Goal: Task Accomplishment & Management: Manage account settings

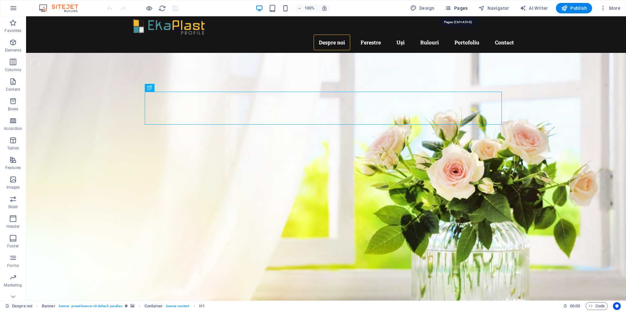
click at [458, 7] on span "Pages" at bounding box center [456, 8] width 23 height 7
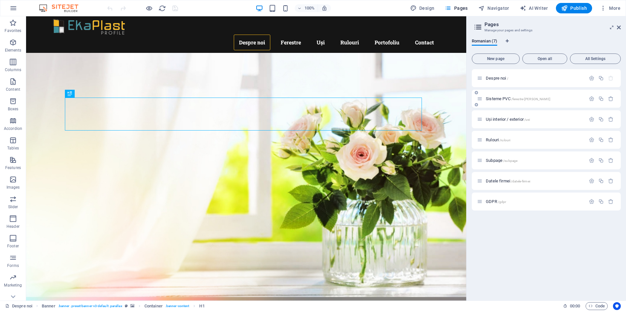
click at [497, 95] on div "Sisteme PVC /ferestre-[PERSON_NAME]" at bounding box center [531, 98] width 109 height 7
click at [494, 99] on span "Sisteme PVC /ferestre-[PERSON_NAME]" at bounding box center [518, 98] width 65 height 5
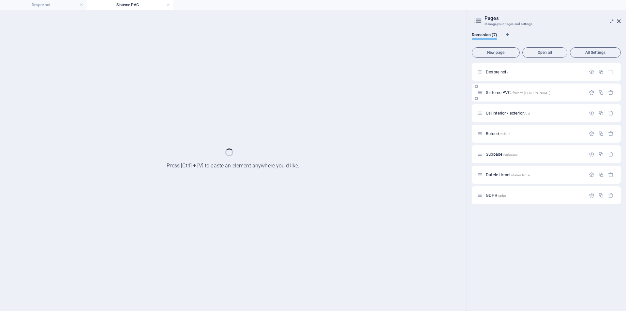
click at [494, 99] on div "Sisteme PVC /ferestre-[PERSON_NAME]" at bounding box center [546, 92] width 149 height 18
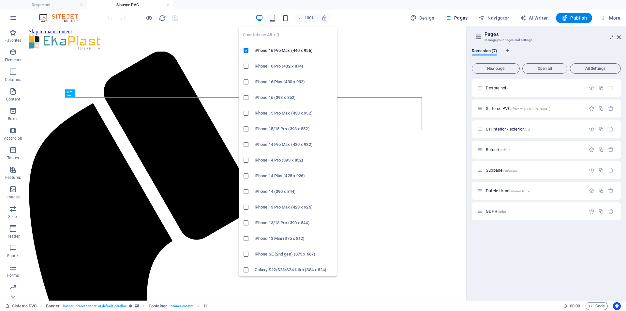
click at [288, 16] on icon "button" at bounding box center [285, 17] width 7 height 7
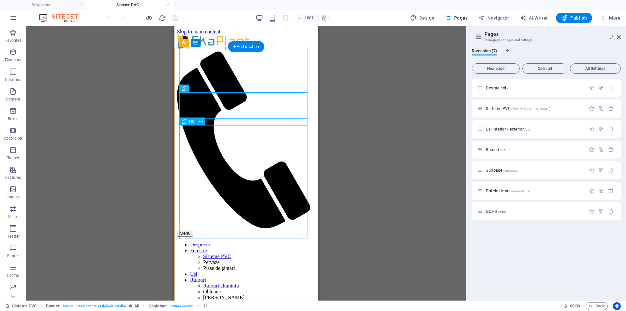
click at [200, 123] on icon at bounding box center [201, 121] width 4 height 7
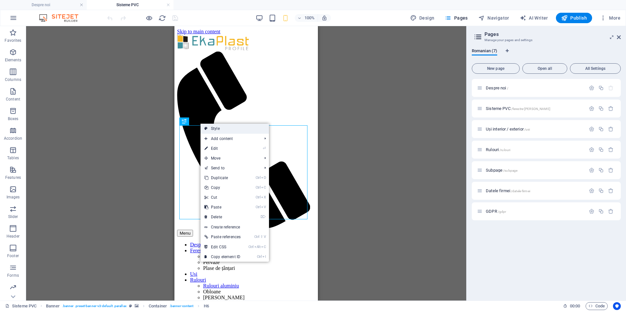
click at [221, 128] on link "Style" at bounding box center [234, 129] width 68 height 10
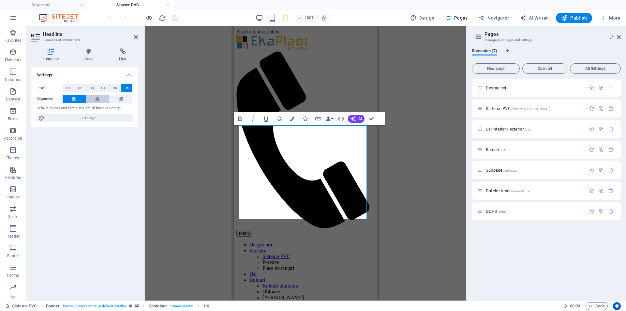
click at [95, 101] on button at bounding box center [97, 99] width 23 height 8
click at [50, 52] on icon at bounding box center [50, 51] width 39 height 7
click at [85, 52] on icon at bounding box center [89, 51] width 32 height 7
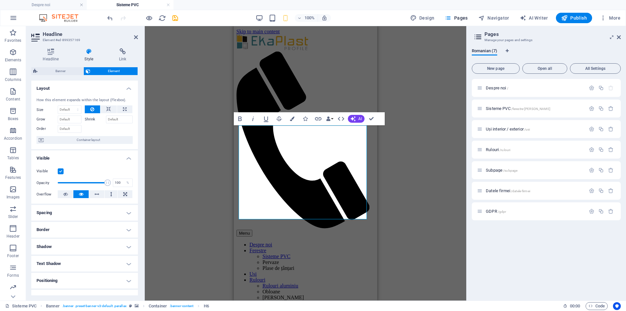
click at [129, 213] on h4 "Spacing" at bounding box center [84, 213] width 107 height 16
drag, startPoint x: 118, startPoint y: 276, endPoint x: 70, endPoint y: 267, distance: 49.2
click at [70, 267] on div "Padding Default px rem % vh vw Custom Custom 0 px rem % vh vw 0 px rem % vh vw …" at bounding box center [85, 273] width 96 height 32
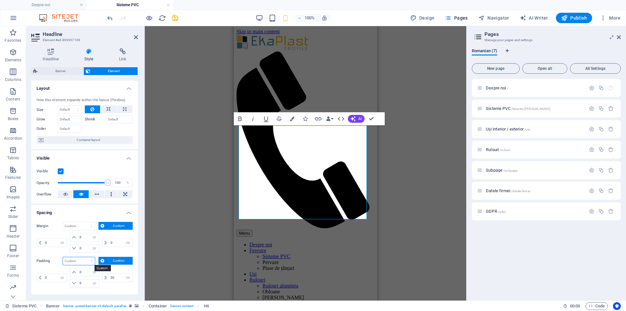
click at [80, 258] on select "Default px rem % vh vw Custom" at bounding box center [79, 261] width 32 height 8
select select "vw"
click at [85, 257] on select "Default px rem % vh vw Custom" at bounding box center [79, 261] width 32 height 8
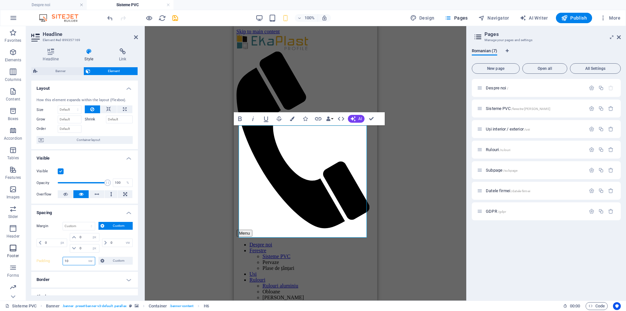
drag, startPoint x: 81, startPoint y: 260, endPoint x: 21, endPoint y: 249, distance: 61.3
click at [21, 249] on section "Favorites Elements Columns Content Boxes Accordion Tables Features Images Slide…" at bounding box center [233, 163] width 466 height 274
type input "0"
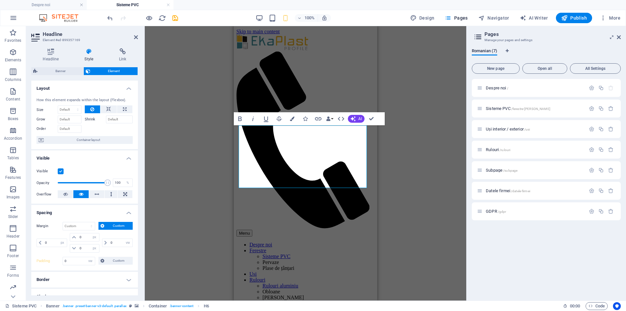
click at [415, 187] on div "Drag here to replace the existing content. Press “Ctrl” if you want to create a…" at bounding box center [305, 163] width 321 height 274
click at [178, 57] on div "Drag here to replace the existing content. Press “Ctrl” if you want to create a…" at bounding box center [305, 163] width 321 height 274
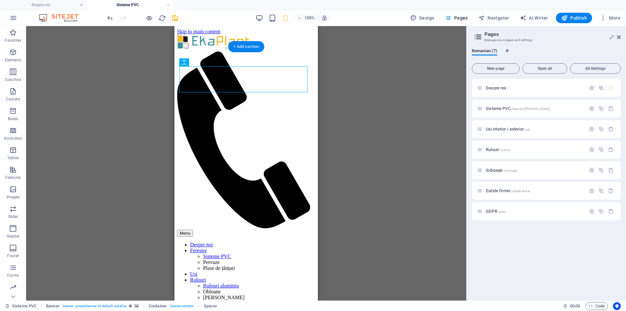
click at [177, 302] on figure at bounding box center [246, 302] width 138 height 0
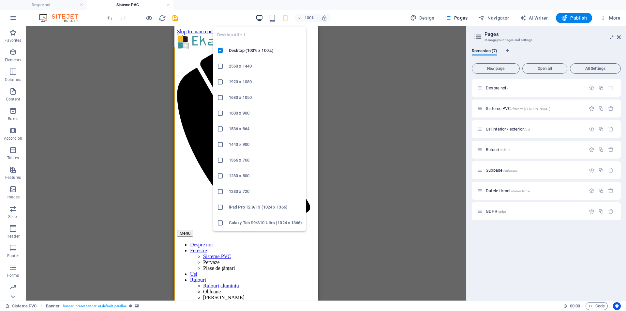
click at [261, 18] on icon "button" at bounding box center [259, 17] width 7 height 7
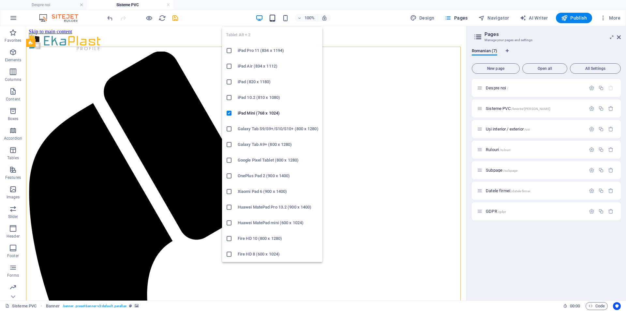
click at [272, 19] on icon "button" at bounding box center [272, 17] width 7 height 7
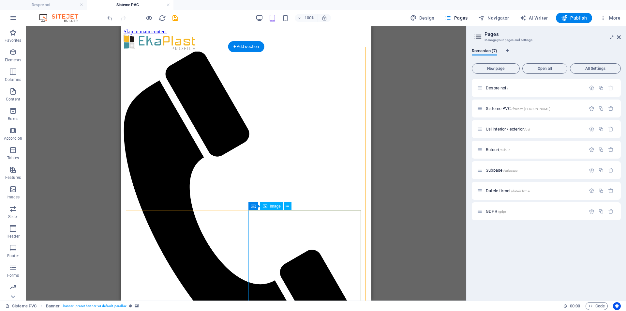
click at [288, 206] on icon at bounding box center [288, 206] width 4 height 7
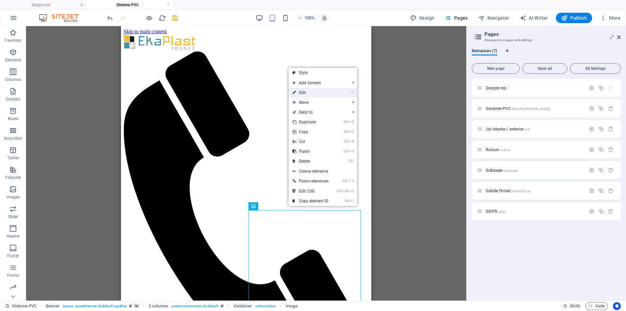
click at [303, 90] on link "⏎ Edit" at bounding box center [310, 93] width 44 height 10
select select "px"
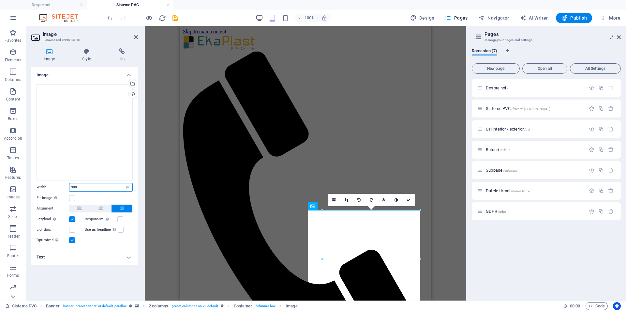
drag, startPoint x: 86, startPoint y: 188, endPoint x: 48, endPoint y: 184, distance: 38.4
click at [48, 184] on div "Width 300 Default auto px rem % em vh vw" at bounding box center [85, 187] width 96 height 8
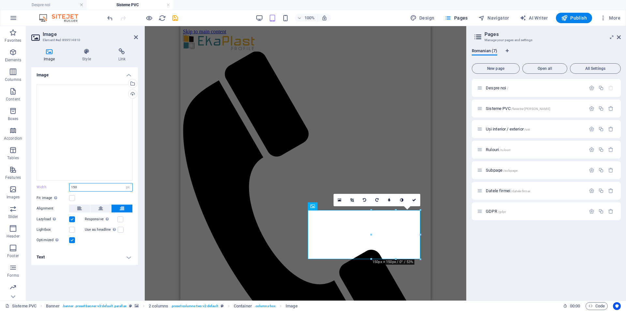
drag, startPoint x: 87, startPoint y: 188, endPoint x: 32, endPoint y: 188, distance: 55.4
click at [32, 188] on div "Drag files here, click to choose files or select files from Files or our free s…" at bounding box center [84, 164] width 107 height 170
type input "200"
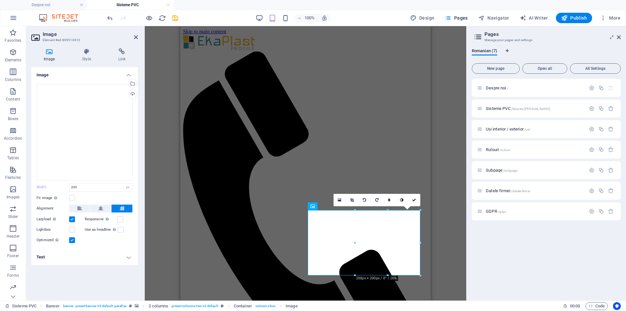
click at [232, 13] on div "100% Design Pages Navigator AI Writer Publish More" at bounding box center [364, 18] width 517 height 10
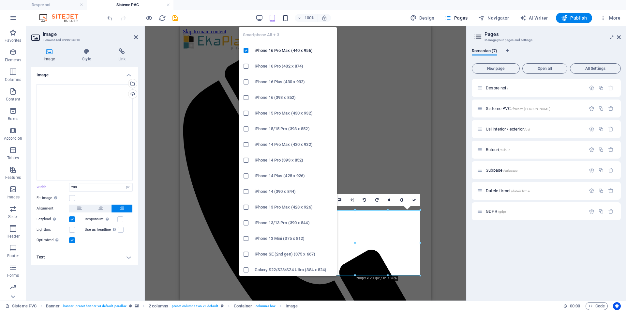
click at [286, 19] on icon "button" at bounding box center [285, 17] width 7 height 7
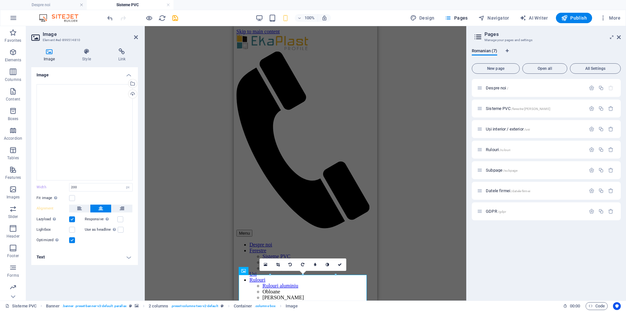
click at [446, 235] on div "H1 Banner Banner Container Spacer H6 Image 2 columns Container Spacer 2 columns…" at bounding box center [305, 163] width 321 height 274
click at [217, 96] on div "H1 Banner Banner Container Spacer H6 Image 2 columns Container Spacer 2 columns…" at bounding box center [305, 163] width 321 height 274
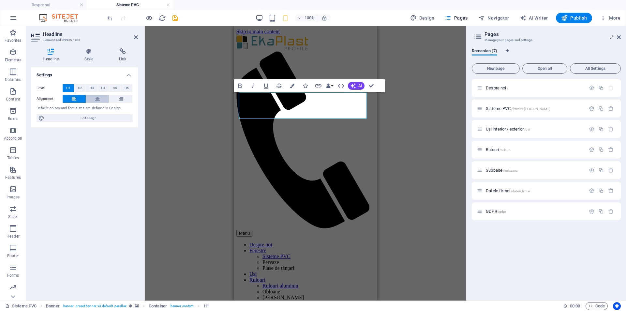
click at [99, 96] on icon at bounding box center [97, 99] width 5 height 8
click at [411, 114] on div "H1 Banner Banner Container Spacer H6 Image 2 columns Container Spacer 2 columns…" at bounding box center [305, 163] width 321 height 274
click at [404, 77] on div "H1 Banner Banner Container Spacer H6 Image 2 columns Container Spacer 2 columns…" at bounding box center [305, 163] width 321 height 274
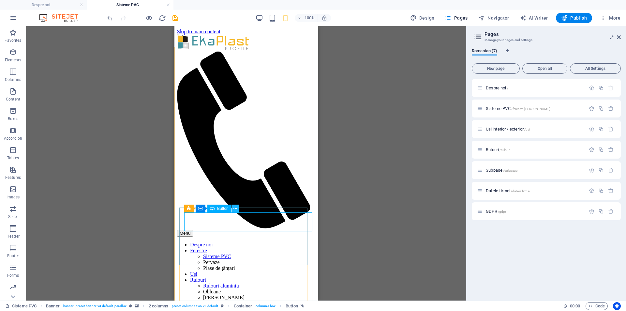
click at [236, 207] on icon at bounding box center [235, 208] width 4 height 7
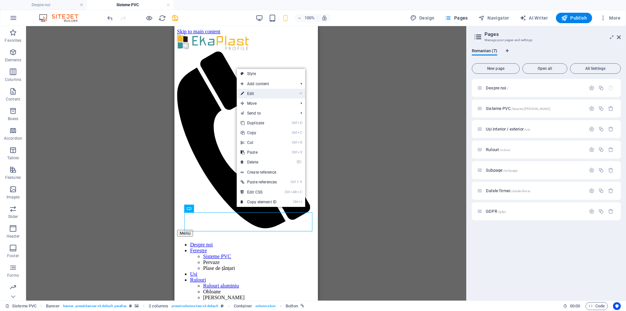
drag, startPoint x: 274, startPoint y: 94, endPoint x: 51, endPoint y: 75, distance: 224.1
click at [274, 94] on link "⏎ Edit" at bounding box center [259, 94] width 44 height 10
select select "%"
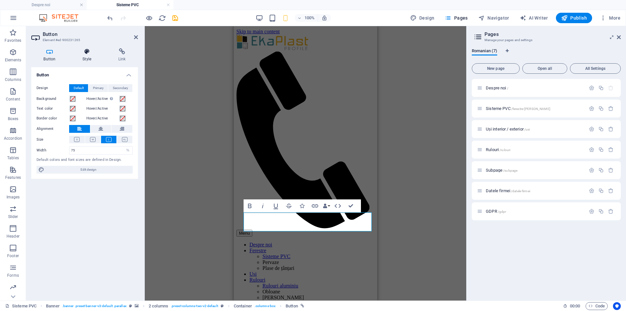
click at [90, 51] on icon at bounding box center [86, 51] width 33 height 7
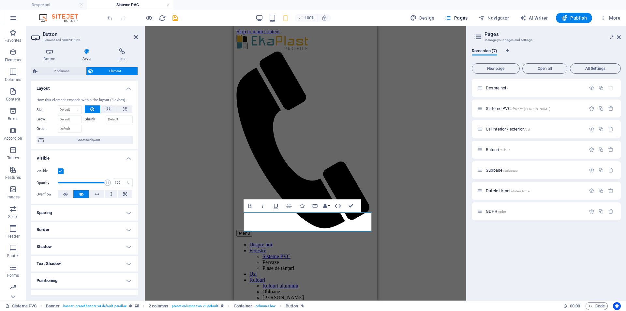
click at [115, 215] on h4 "Spacing" at bounding box center [84, 213] width 107 height 16
click at [49, 52] on icon at bounding box center [49, 51] width 37 height 7
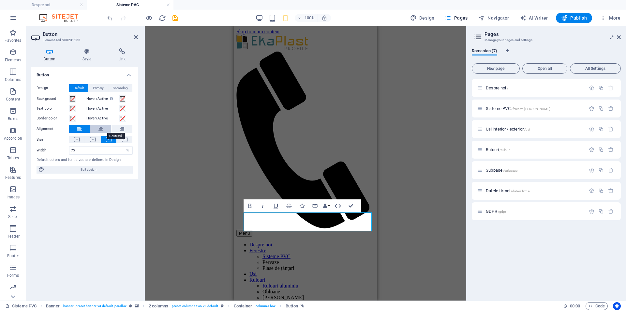
click at [99, 127] on icon at bounding box center [100, 129] width 5 height 8
click at [257, 237] on span "Button" at bounding box center [258, 237] width 11 height 4
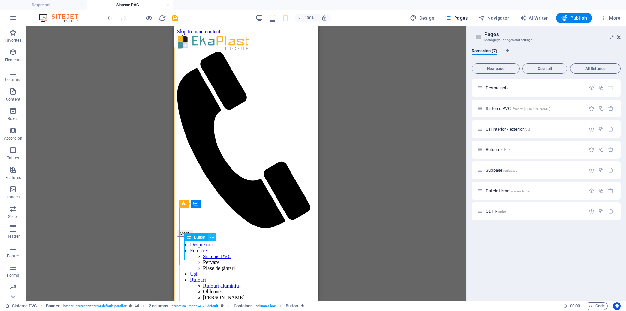
click at [212, 238] on icon at bounding box center [212, 237] width 4 height 7
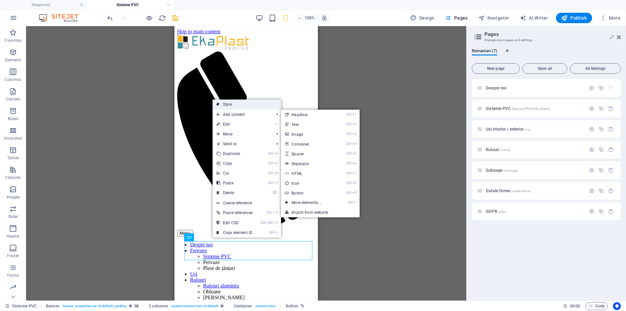
click at [232, 103] on link "Style" at bounding box center [247, 104] width 68 height 10
select select "rem"
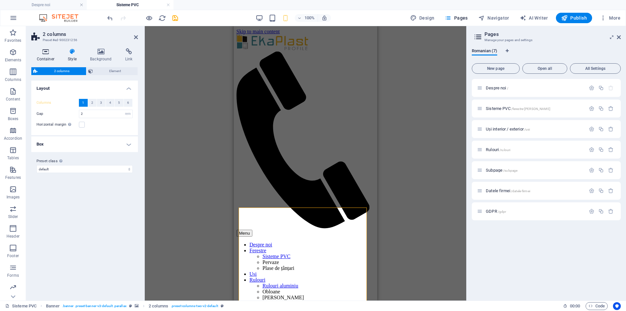
click at [48, 50] on icon at bounding box center [45, 51] width 29 height 7
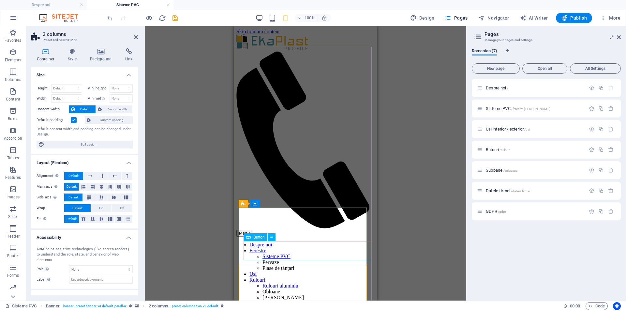
click at [260, 237] on span "Button" at bounding box center [258, 237] width 11 height 4
click at [273, 235] on icon at bounding box center [272, 237] width 4 height 7
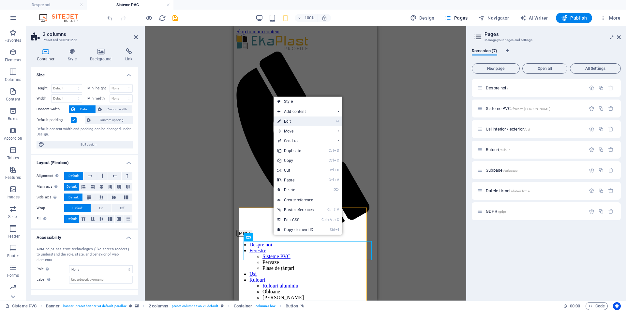
click at [302, 121] on link "⏎ Edit" at bounding box center [296, 121] width 44 height 10
select select "%"
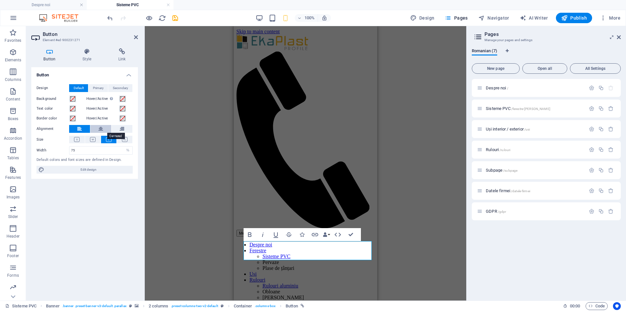
click at [100, 128] on icon at bounding box center [100, 129] width 5 height 8
click at [456, 178] on div "H1 Banner Banner Container Spacer H6 Container Image 2 columns Container Spacer…" at bounding box center [305, 163] width 321 height 274
click at [192, 64] on div "H1 Banner Banner Container Spacer H6 Container Image 2 columns Container Spacer…" at bounding box center [305, 163] width 321 height 274
click at [171, 17] on icon "save" at bounding box center [174, 17] width 7 height 7
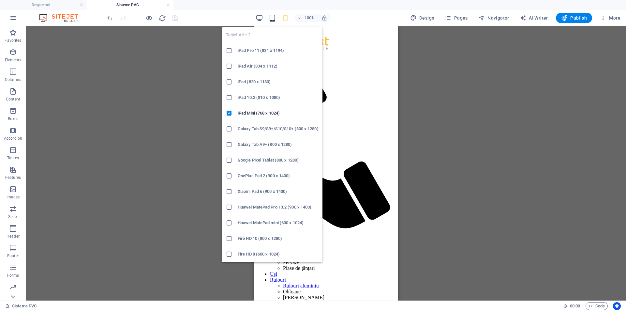
click at [273, 18] on icon "button" at bounding box center [272, 17] width 7 height 7
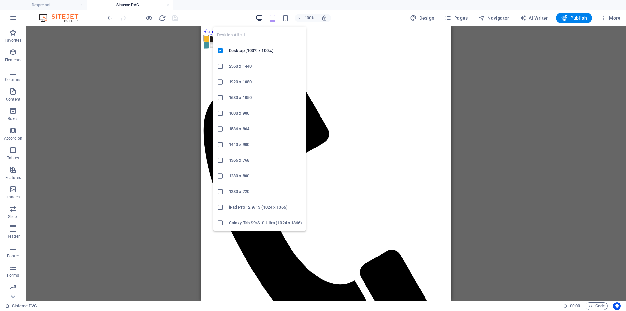
click at [260, 15] on icon "button" at bounding box center [259, 17] width 7 height 7
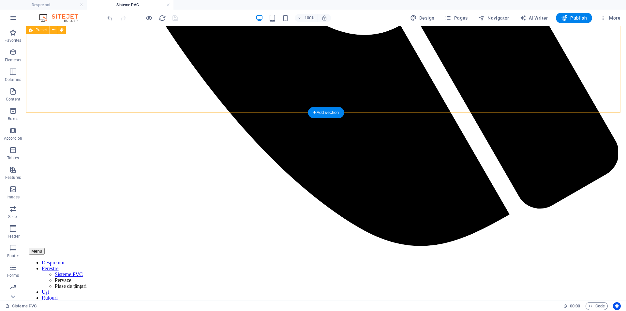
scroll to position [511, 0]
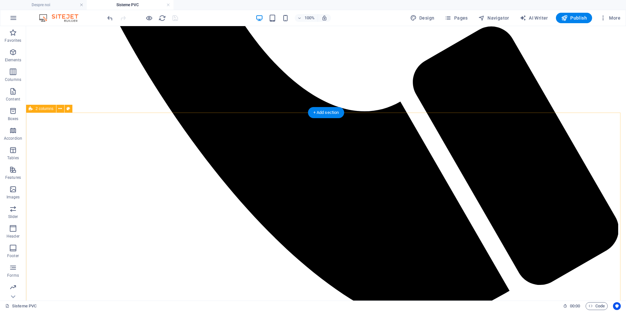
click at [58, 111] on icon at bounding box center [60, 108] width 4 height 7
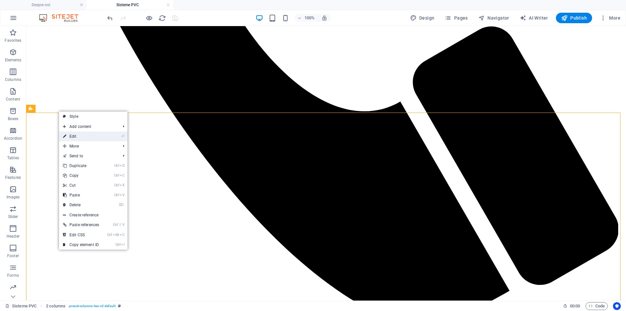
click at [76, 135] on link "⏎ Edit" at bounding box center [81, 136] width 44 height 10
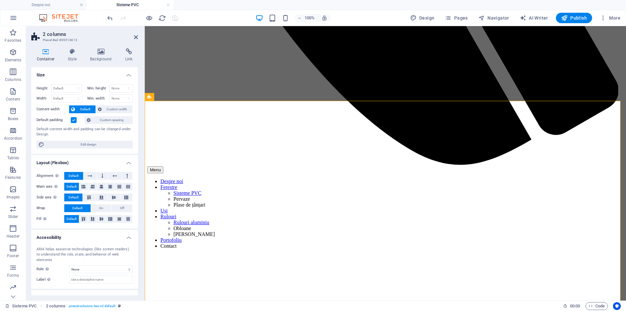
click at [42, 52] on icon at bounding box center [45, 51] width 29 height 7
click at [71, 50] on icon at bounding box center [73, 51] width 20 height 7
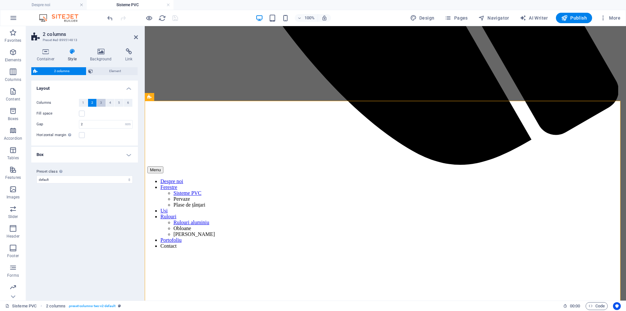
click at [102, 101] on span "3" at bounding box center [101, 103] width 2 height 8
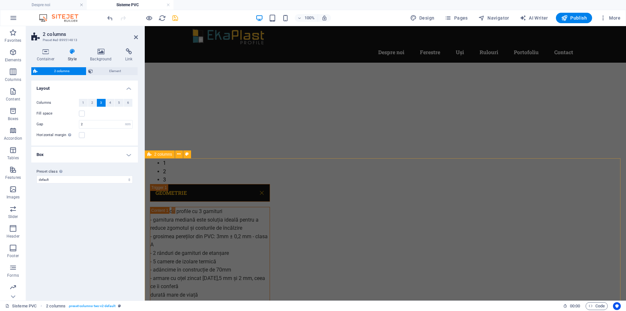
scroll to position [1424, 0]
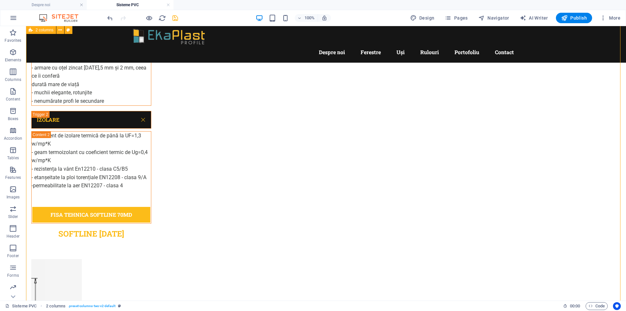
scroll to position [1348, 0]
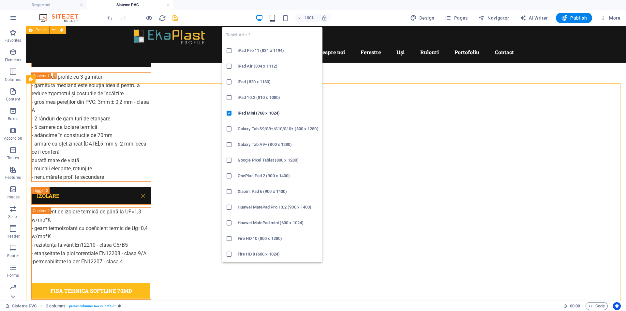
click at [275, 18] on icon "button" at bounding box center [272, 17] width 7 height 7
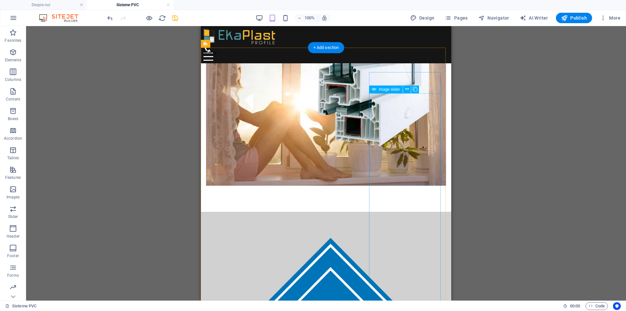
scroll to position [471, 0]
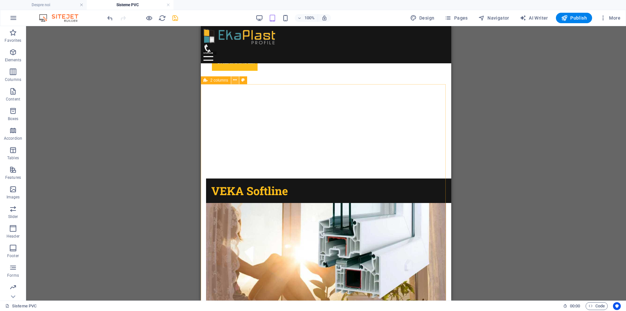
click at [233, 82] on icon at bounding box center [235, 80] width 4 height 7
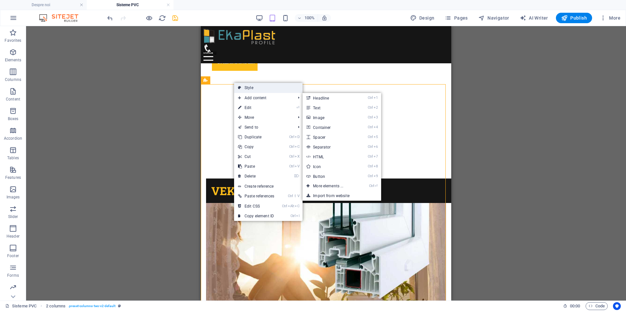
click at [253, 87] on link "Style" at bounding box center [268, 88] width 68 height 10
select select "rem"
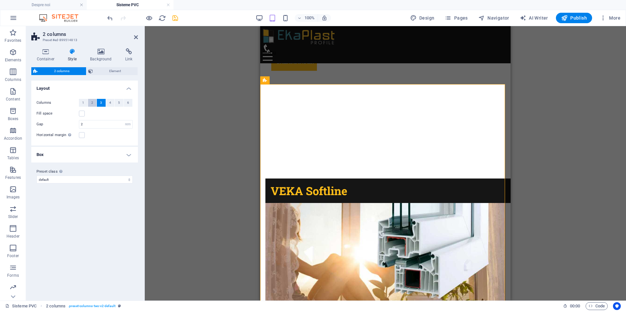
click at [91, 102] on span "2" at bounding box center [92, 103] width 2 height 8
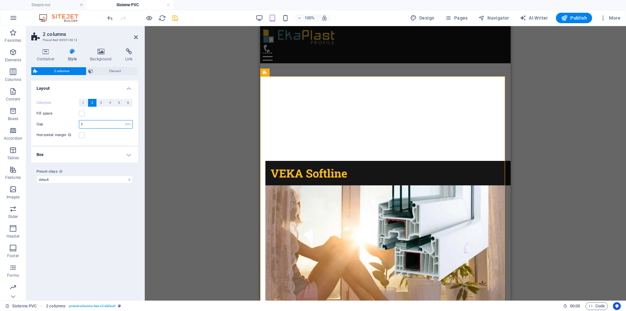
drag, startPoint x: 102, startPoint y: 126, endPoint x: 64, endPoint y: 118, distance: 38.5
click at [64, 118] on div "Columns 1 2 3 4 5 6 Fill space Gap 2 px rem % vw vh Horizontal margin Only if t…" at bounding box center [84, 118] width 109 height 53
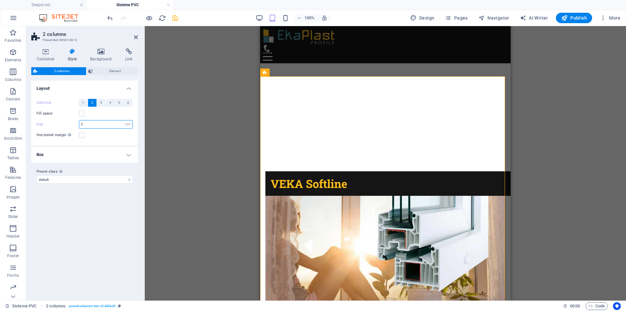
drag, startPoint x: 91, startPoint y: 125, endPoint x: 65, endPoint y: 119, distance: 26.6
click at [65, 119] on div "Columns 1 2 3 4 5 6 Fill space Gap 3 px rem % vw vh Horizontal margin Only if t…" at bounding box center [84, 118] width 109 height 53
type input "2"
click at [108, 139] on div "Horizontal margin Only if the containers "Content width" is not set to "Default"" at bounding box center [85, 135] width 96 height 8
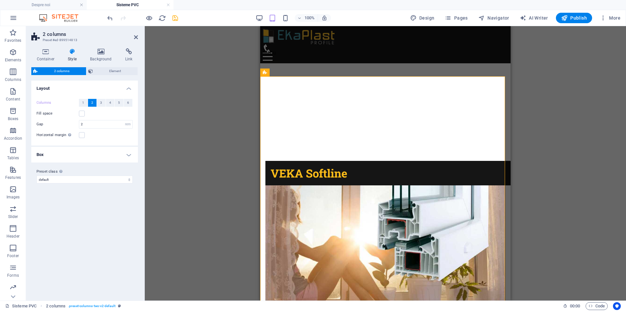
click at [125, 156] on h4 "Box" at bounding box center [84, 155] width 107 height 16
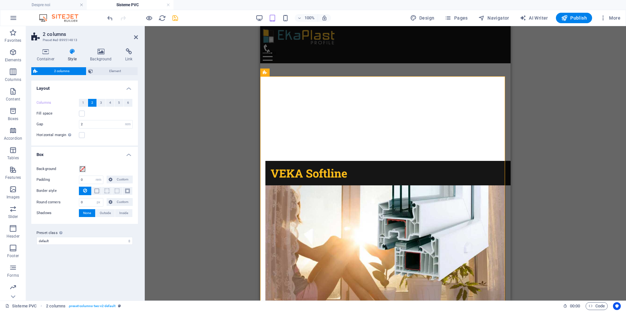
click at [559, 232] on div "Drag here to replace the existing content. Press “Ctrl” if you want to create a…" at bounding box center [385, 163] width 481 height 274
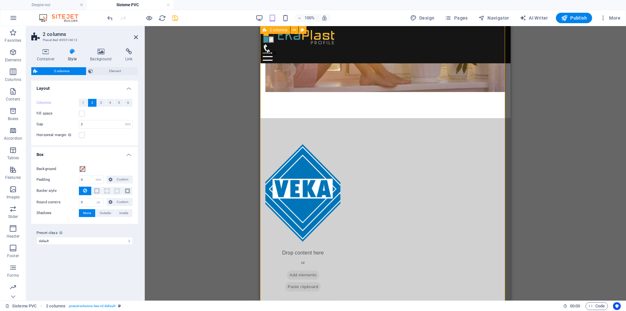
scroll to position [547, 0]
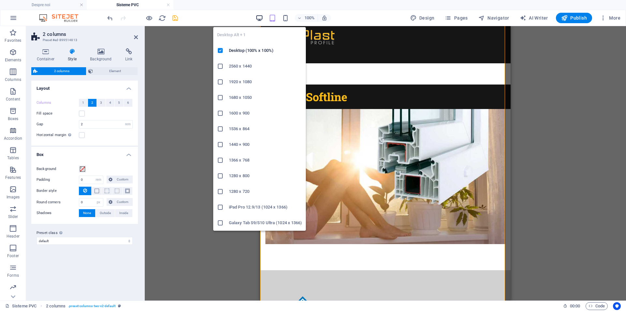
click at [259, 19] on icon "button" at bounding box center [259, 17] width 7 height 7
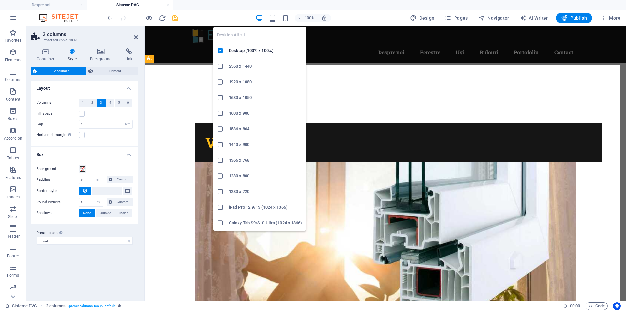
scroll to position [550, 0]
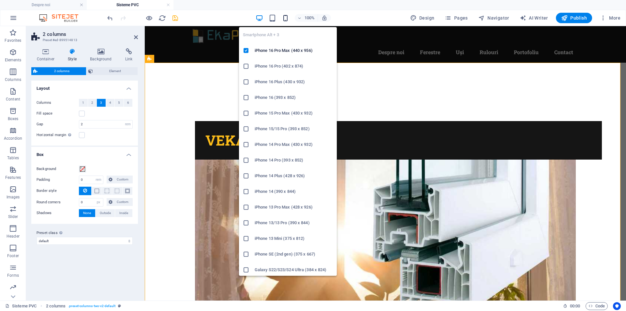
click at [288, 14] on icon "button" at bounding box center [285, 17] width 7 height 7
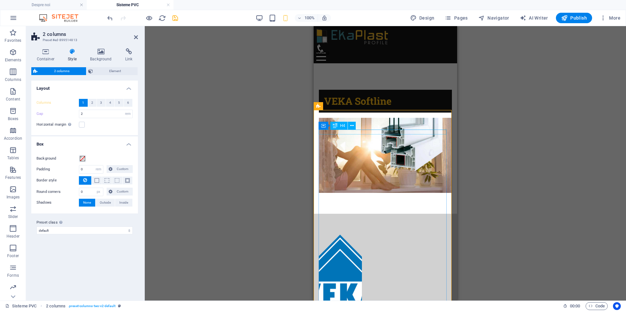
click at [358, 130] on icon at bounding box center [360, 130] width 4 height 7
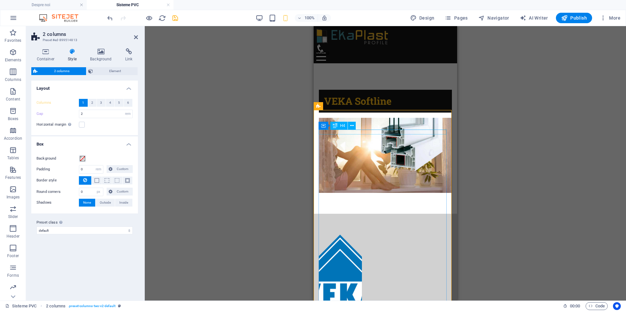
click at [349, 126] on button at bounding box center [352, 126] width 8 height 8
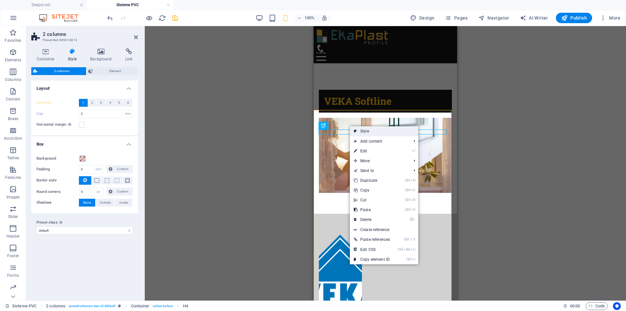
click at [356, 129] on icon at bounding box center [355, 131] width 3 height 10
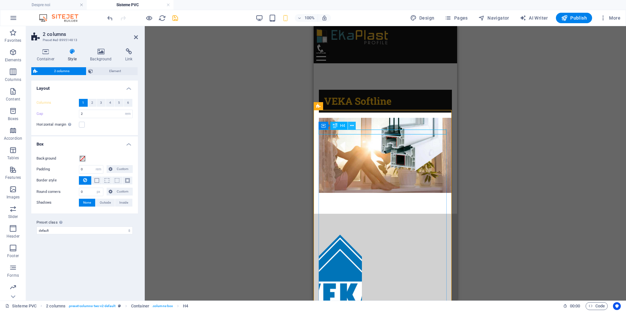
click at [351, 125] on icon at bounding box center [352, 125] width 4 height 7
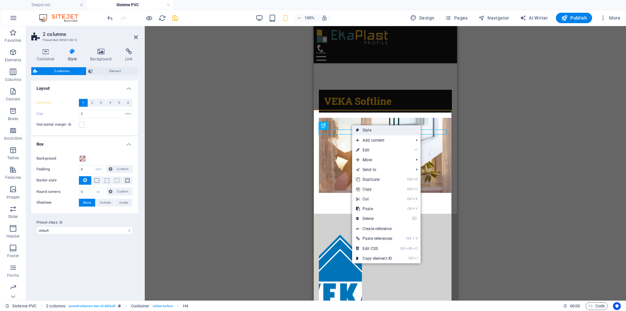
click at [373, 129] on link "Style" at bounding box center [386, 130] width 68 height 10
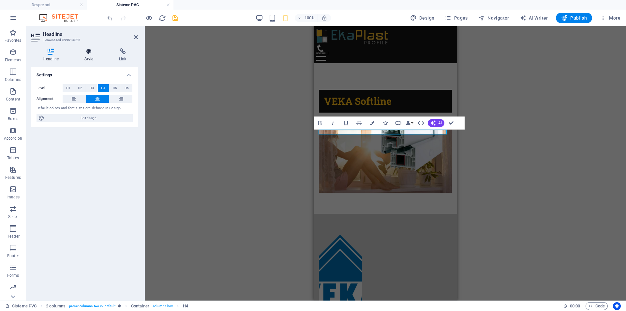
click at [90, 52] on icon at bounding box center [89, 51] width 32 height 7
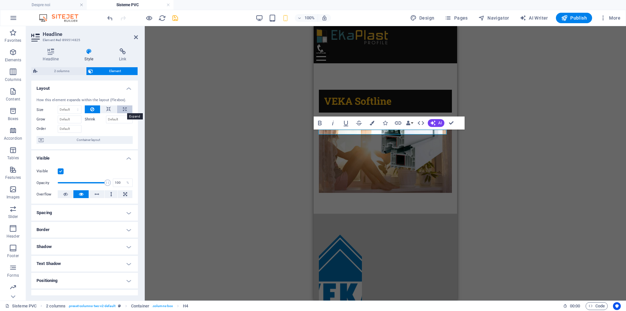
click at [121, 109] on button at bounding box center [124, 109] width 15 height 8
type input "100"
select select "%"
click at [87, 108] on button at bounding box center [93, 109] width 16 height 8
click at [88, 118] on label "Shrink" at bounding box center [95, 119] width 21 height 8
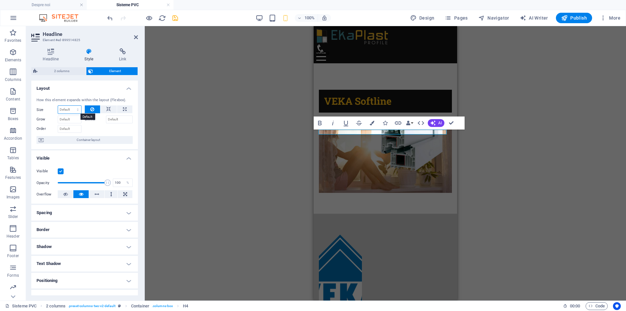
click at [78, 106] on select "Default auto px % 1/1 1/2 1/3 1/4 1/5 1/6 1/7 1/8 1/9 1/10" at bounding box center [69, 110] width 23 height 8
click at [58, 106] on select "Default auto px % 1/1 1/2 1/3 1/4 1/5 1/6 1/7 1/8 1/9 1/10" at bounding box center [69, 110] width 23 height 8
select select "DISABLED_OPTION_VALUE"
click at [121, 112] on button at bounding box center [124, 109] width 15 height 8
type input "100"
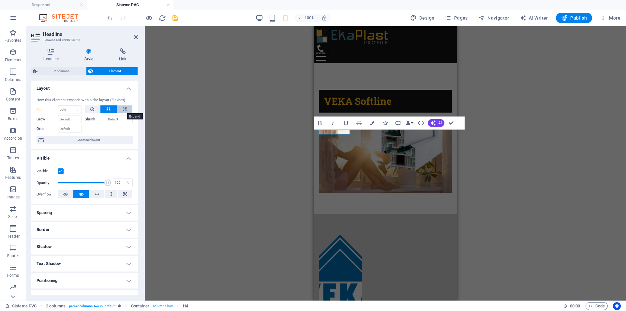
select select "%"
click at [89, 108] on button at bounding box center [93, 109] width 16 height 8
select select "DISABLED_OPTION_VALUE"
click at [50, 52] on icon at bounding box center [50, 51] width 39 height 7
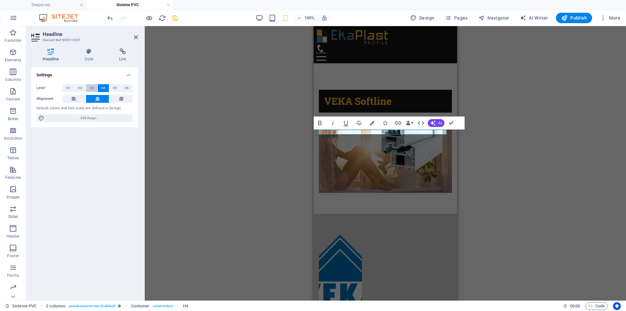
click at [90, 89] on span "H3" at bounding box center [92, 88] width 4 height 8
click at [79, 87] on span "H2" at bounding box center [80, 88] width 4 height 8
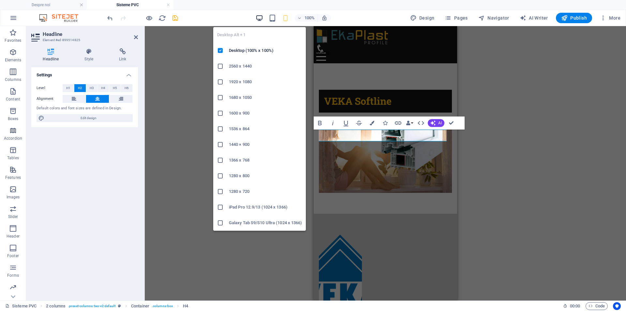
click at [262, 20] on icon "button" at bounding box center [259, 17] width 7 height 7
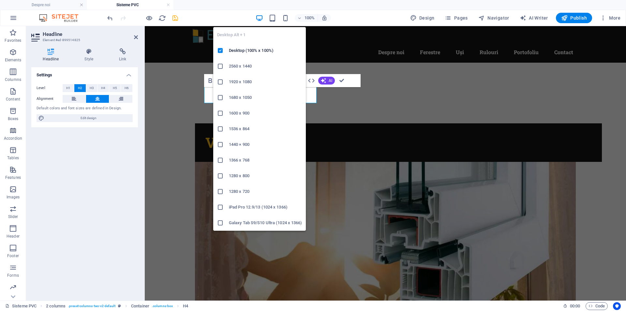
scroll to position [552, 0]
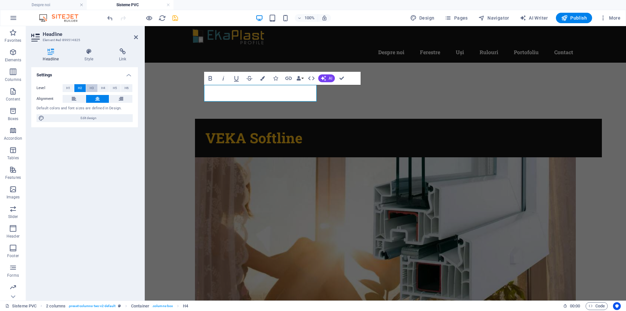
click at [95, 86] on button "H3" at bounding box center [91, 88] width 11 height 8
click at [104, 89] on span "H4" at bounding box center [103, 88] width 4 height 8
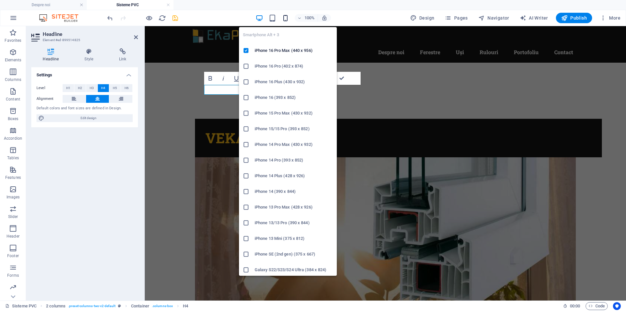
click at [286, 19] on icon "button" at bounding box center [285, 17] width 7 height 7
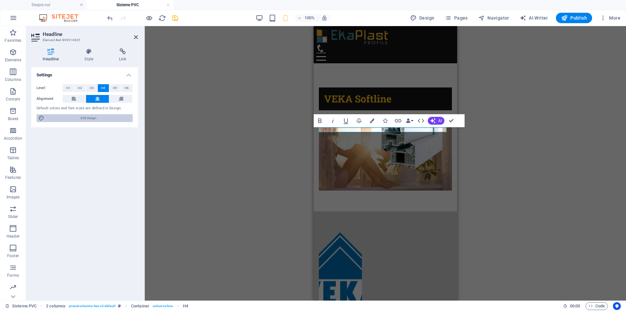
click at [80, 120] on span "Edit design" at bounding box center [88, 118] width 84 height 8
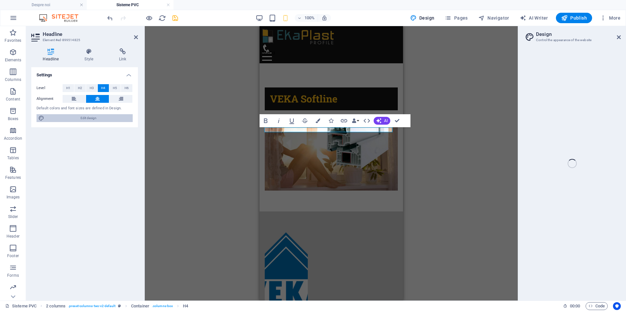
select select "px"
select select "400"
select select "px"
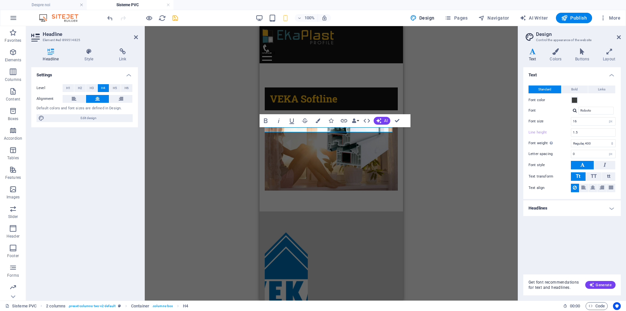
click at [614, 206] on h4 "Headlines" at bounding box center [571, 208] width 97 height 16
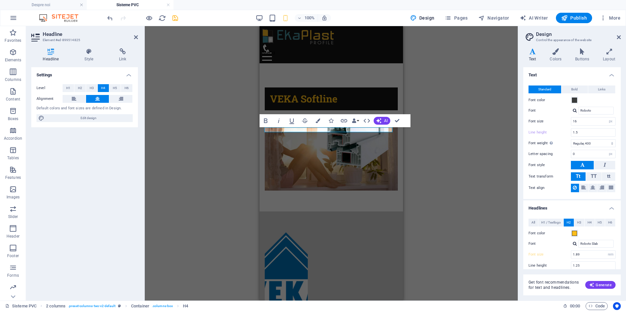
scroll to position [76, 0]
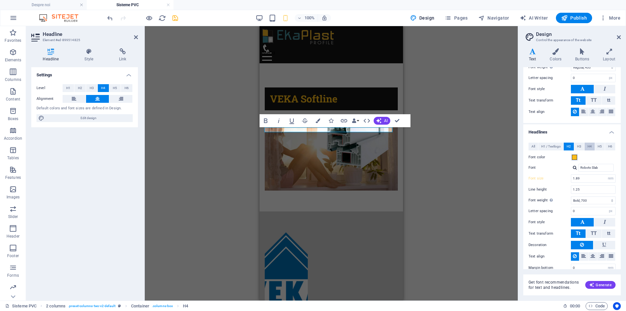
click at [590, 147] on span "H4" at bounding box center [589, 146] width 4 height 8
click at [591, 173] on div "All H1 / Textlogo H2 H3 H4 H5 H6 Font color Font Roboto Slab Line height 1.25 F…" at bounding box center [572, 207] width 100 height 142
drag, startPoint x: 588, startPoint y: 178, endPoint x: 537, endPoint y: 176, distance: 51.2
click at [537, 176] on div "Font size 12 rem px em %" at bounding box center [571, 178] width 87 height 8
click at [591, 189] on input "1.25" at bounding box center [593, 189] width 44 height 8
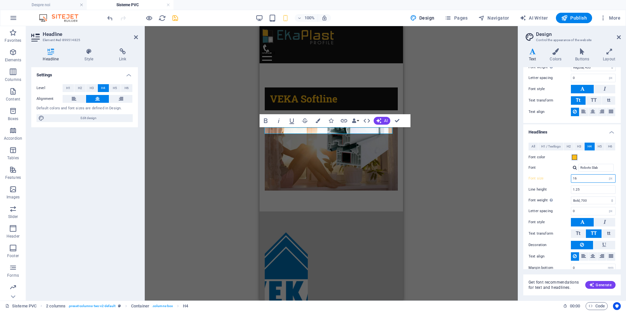
drag, startPoint x: 582, startPoint y: 179, endPoint x: 542, endPoint y: 174, distance: 40.4
click at [542, 174] on div "Font size 16 rem px em %" at bounding box center [571, 178] width 87 height 8
type input "18"
click at [562, 170] on label "Font" at bounding box center [549, 168] width 42 height 8
click at [578, 170] on input "Roboto Slab" at bounding box center [595, 168] width 35 height 8
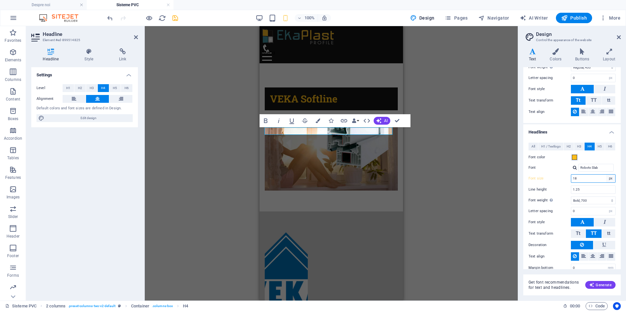
click at [609, 177] on select "rem px em %" at bounding box center [610, 178] width 9 height 8
select select "em"
click at [606, 174] on select "rem px em %" at bounding box center [610, 178] width 9 height 8
click at [561, 164] on label "Font" at bounding box center [549, 168] width 42 height 8
click at [578, 164] on input "Roboto Slab" at bounding box center [595, 168] width 35 height 8
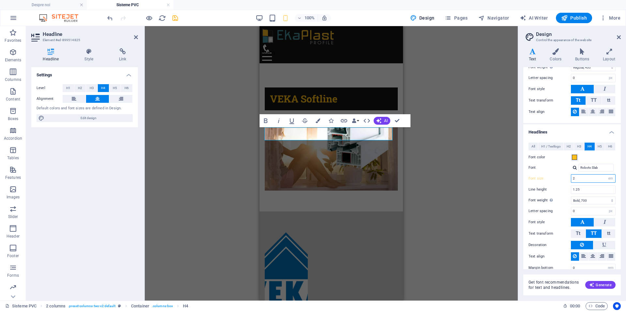
drag, startPoint x: 584, startPoint y: 176, endPoint x: 556, endPoint y: 176, distance: 27.7
click at [556, 176] on div "Font size 2 rem px em %" at bounding box center [571, 178] width 87 height 8
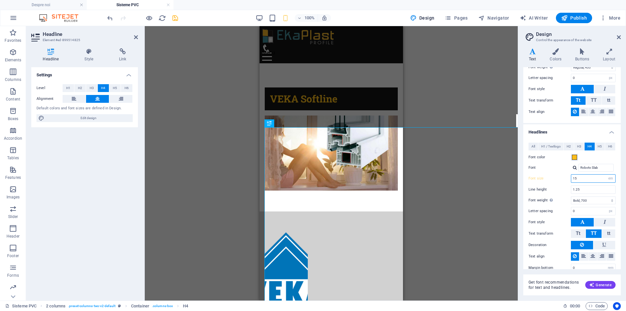
click at [574, 177] on input "15" at bounding box center [593, 178] width 44 height 8
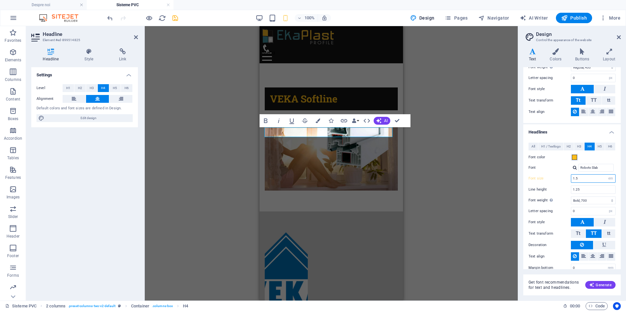
type input "1.5"
click at [484, 181] on div "H1 Banner Container Spacer H6 Container Image 2 columns Container Spacer 2 colu…" at bounding box center [331, 163] width 373 height 274
click at [430, 145] on div "H1 Banner Container Spacer H6 Container Image 2 columns Container Spacer 2 colu…" at bounding box center [331, 163] width 373 height 274
click at [285, 232] on figure at bounding box center [286, 298] width 43 height 133
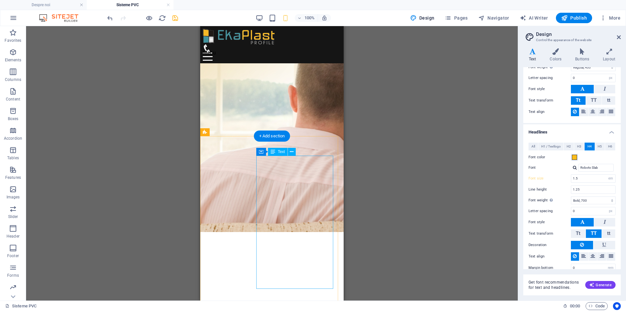
scroll to position [400, 0]
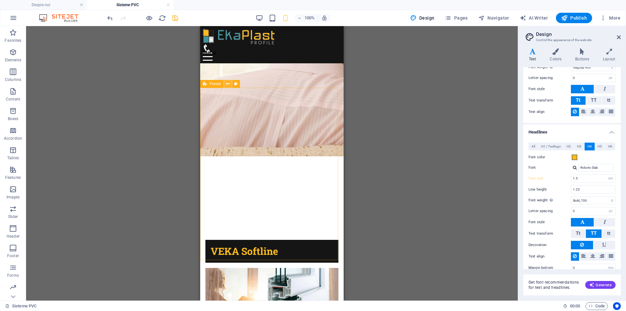
click at [229, 85] on icon at bounding box center [228, 84] width 4 height 7
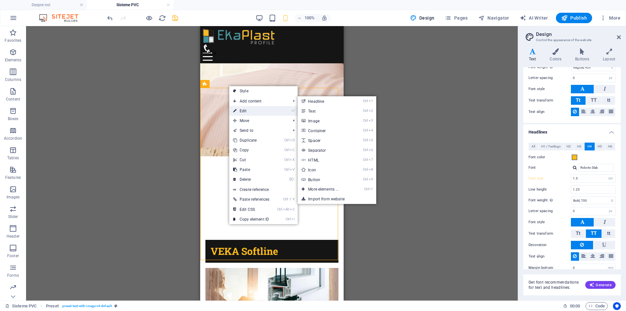
click at [249, 109] on link "⏎ Edit" at bounding box center [251, 111] width 44 height 10
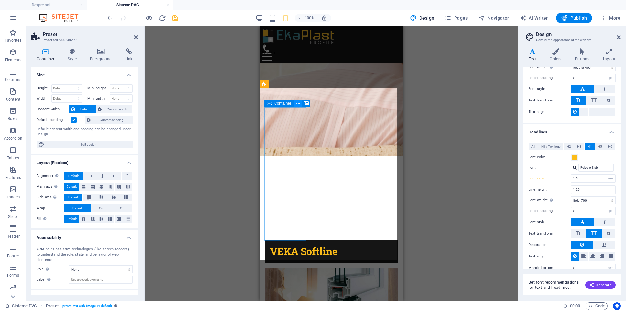
click at [297, 104] on icon at bounding box center [298, 103] width 4 height 7
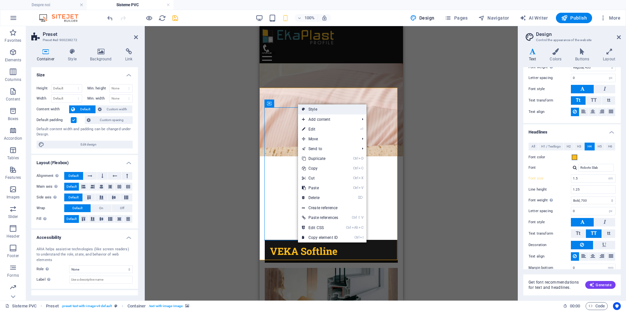
click at [312, 111] on link "Style" at bounding box center [332, 109] width 68 height 10
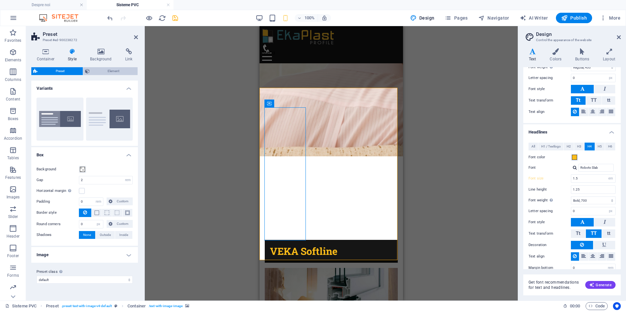
click at [114, 70] on span "Element" at bounding box center [114, 71] width 44 height 8
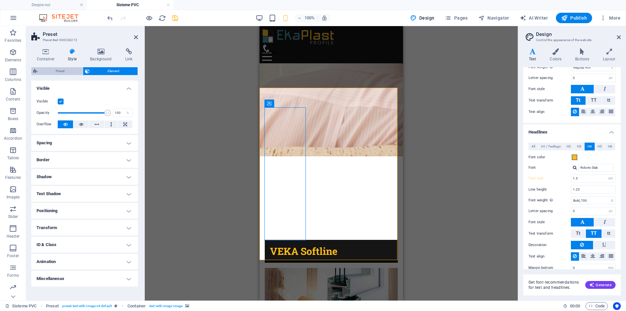
click at [65, 73] on span "Preset" at bounding box center [59, 71] width 41 height 8
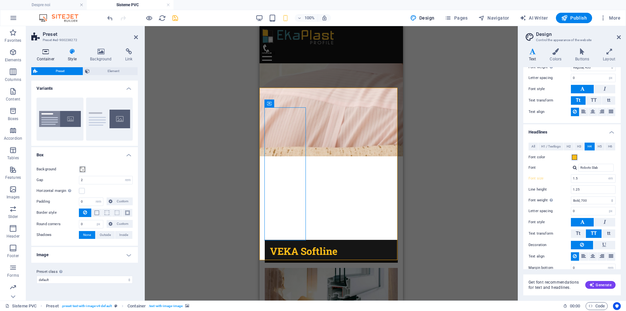
click at [48, 59] on h4 "Container" at bounding box center [46, 55] width 31 height 14
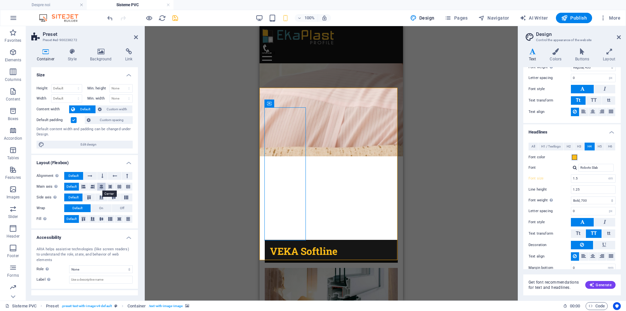
click at [98, 186] on button at bounding box center [101, 187] width 8 height 8
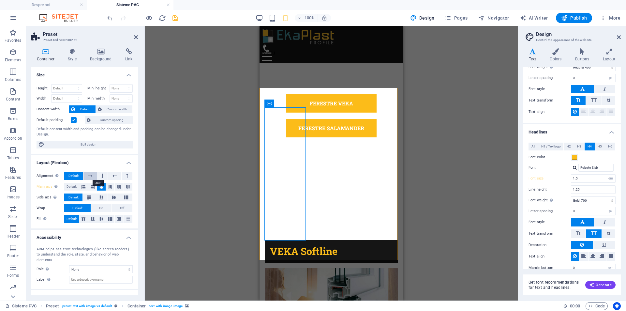
click at [87, 175] on button at bounding box center [89, 176] width 13 height 8
click at [90, 195] on icon at bounding box center [89, 197] width 8 height 4
click at [101, 217] on icon at bounding box center [101, 219] width 4 height 8
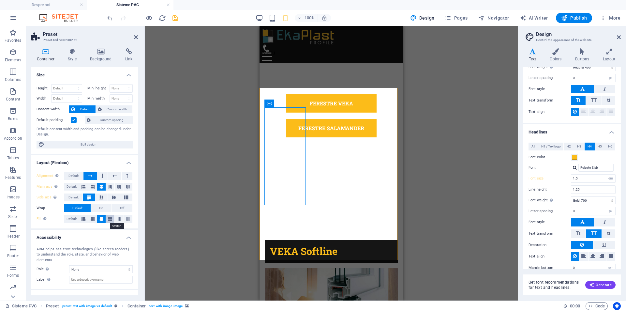
click at [109, 219] on icon at bounding box center [110, 219] width 4 height 8
click at [74, 219] on span "Default" at bounding box center [72, 219] width 10 height 8
click at [100, 210] on span "On" at bounding box center [101, 208] width 4 height 8
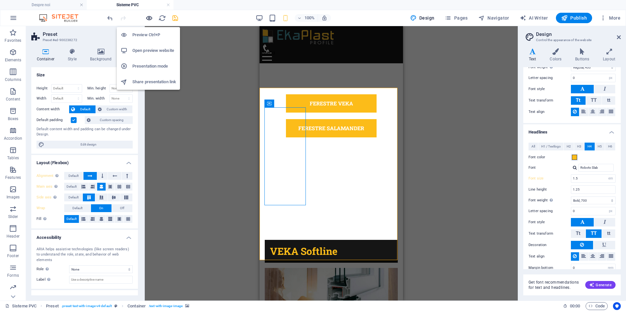
click at [145, 16] on icon "button" at bounding box center [148, 17] width 7 height 7
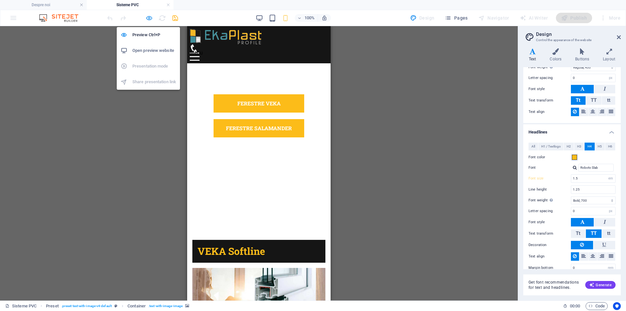
click at [148, 17] on icon "button" at bounding box center [148, 17] width 7 height 7
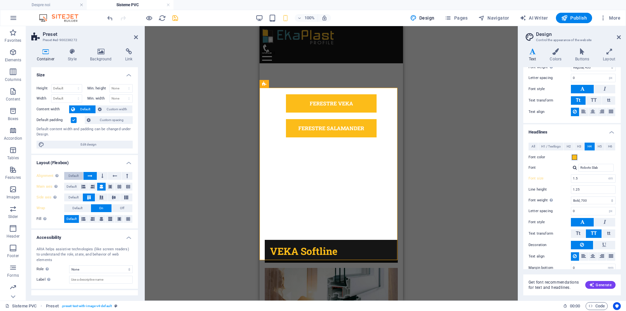
click at [72, 177] on span "Default" at bounding box center [73, 176] width 10 height 8
click at [70, 184] on span "Default" at bounding box center [72, 187] width 10 height 8
click at [69, 194] on span "Default" at bounding box center [73, 197] width 10 height 8
click at [90, 197] on icon at bounding box center [89, 197] width 8 height 4
click at [73, 207] on span "Default" at bounding box center [77, 208] width 10 height 8
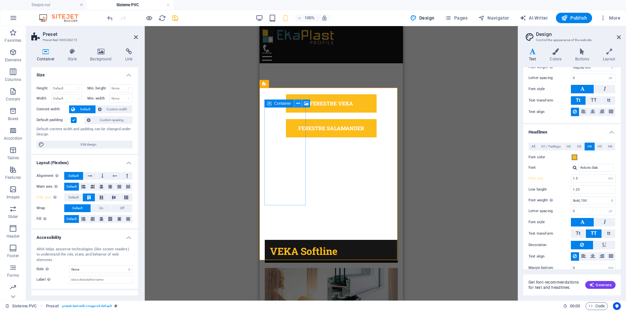
click at [297, 103] on icon at bounding box center [298, 103] width 4 height 7
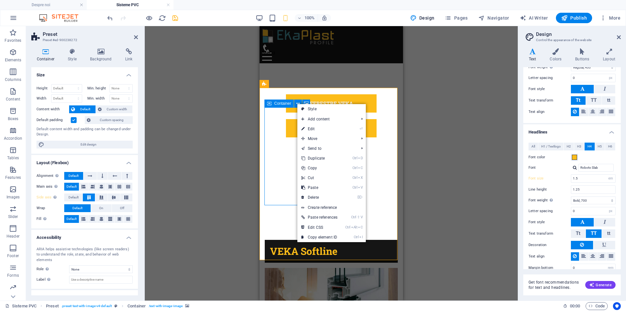
click at [282, 103] on span "Container" at bounding box center [282, 103] width 17 height 4
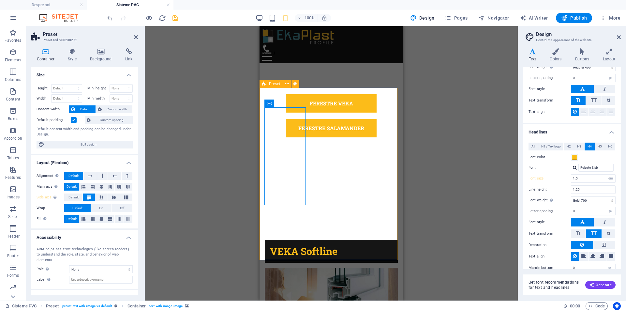
click at [293, 84] on button at bounding box center [295, 84] width 8 height 8
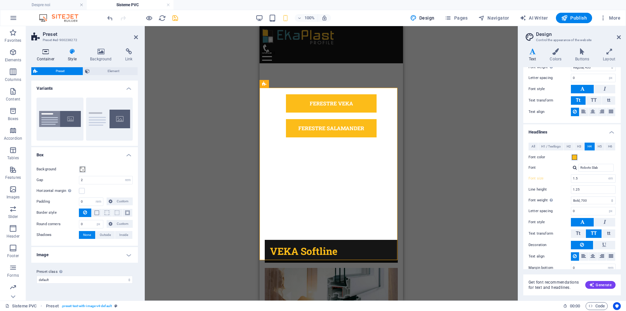
click at [50, 52] on icon at bounding box center [45, 51] width 29 height 7
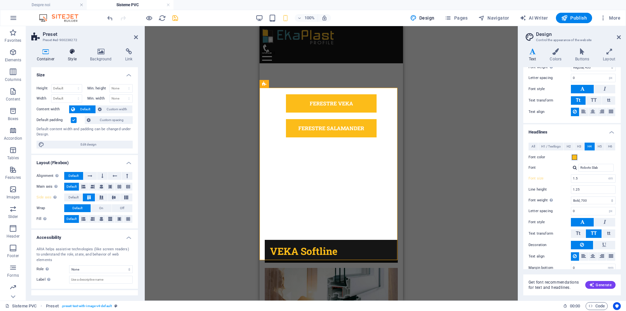
click at [78, 55] on h4 "Style" at bounding box center [74, 55] width 22 height 14
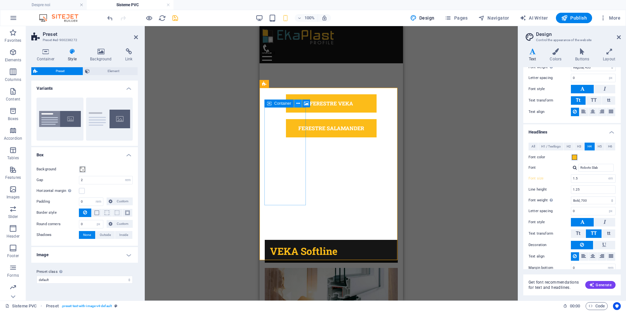
click at [297, 103] on icon at bounding box center [298, 103] width 4 height 7
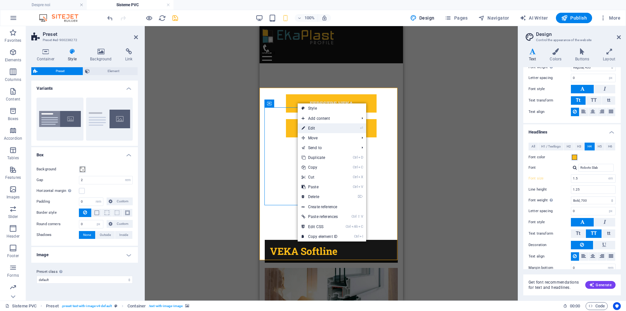
click at [314, 125] on link "⏎ Edit" at bounding box center [320, 128] width 44 height 10
select select "px"
select select "%"
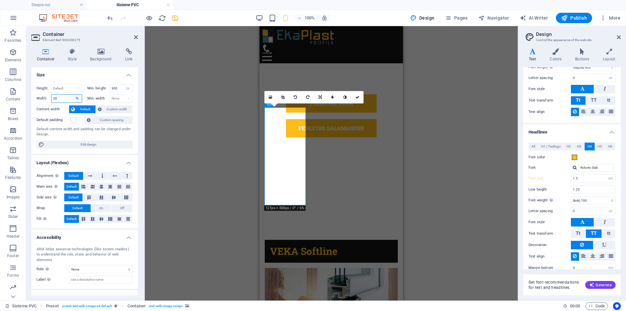
click at [77, 97] on select "Default px rem % em vh vw" at bounding box center [77, 99] width 9 height 8
click at [55, 99] on input "30" at bounding box center [67, 99] width 30 height 8
drag, startPoint x: 62, startPoint y: 98, endPoint x: 37, endPoint y: 94, distance: 25.4
click at [37, 94] on div "Width 30 Default px rem % em vh vw" at bounding box center [60, 98] width 46 height 8
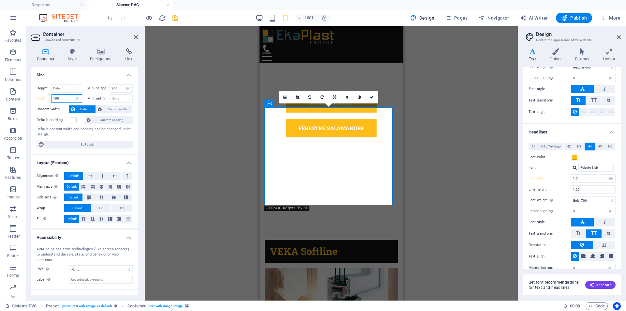
drag, startPoint x: 65, startPoint y: 96, endPoint x: 37, endPoint y: 96, distance: 27.4
click at [37, 96] on div "Width 100 Default px rem % em vh vw" at bounding box center [60, 98] width 46 height 8
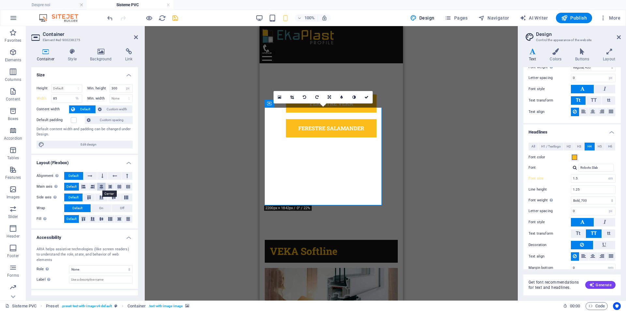
click at [102, 188] on icon at bounding box center [101, 187] width 4 height 8
click at [68, 187] on span "Default" at bounding box center [72, 187] width 10 height 8
drag, startPoint x: 62, startPoint y: 100, endPoint x: 34, endPoint y: 95, distance: 28.6
click at [34, 95] on div "Height Default px rem % vh vw Min. height 300 None px rem % vh vw Width 85 Defa…" at bounding box center [84, 116] width 107 height 75
type input "100"
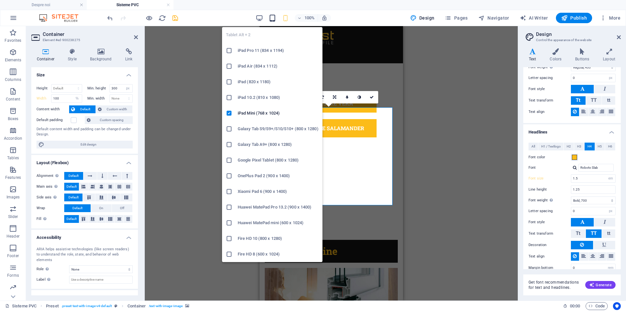
click at [274, 18] on icon "button" at bounding box center [272, 17] width 7 height 7
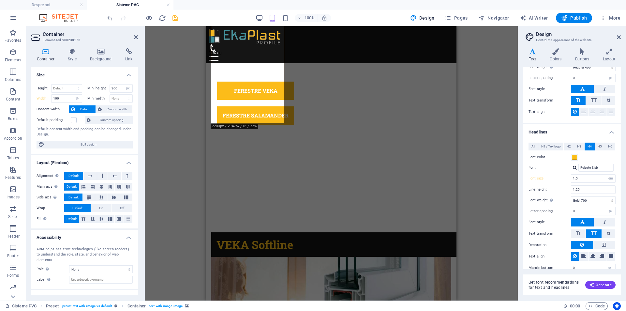
type input "21"
select select "px"
type input "30"
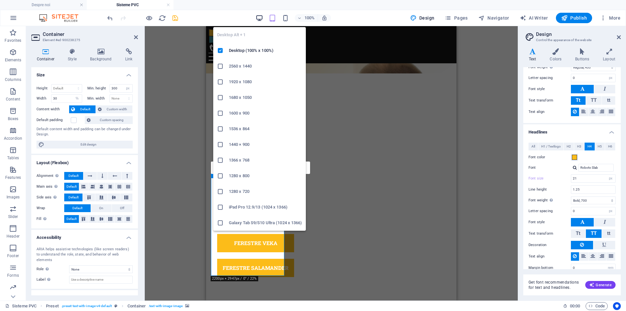
click at [258, 17] on icon "button" at bounding box center [259, 17] width 7 height 7
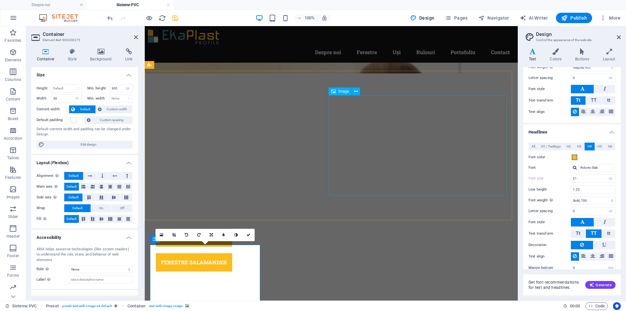
type input "1.6"
type input "24"
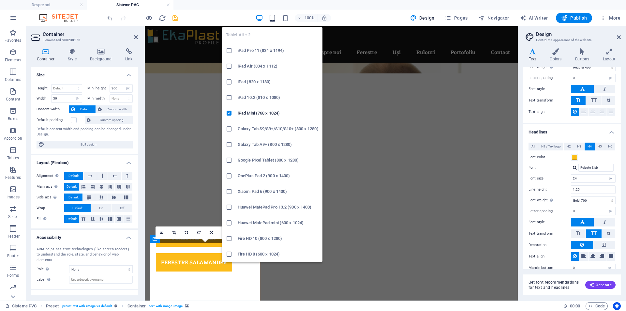
drag, startPoint x: 271, startPoint y: 19, endPoint x: 171, endPoint y: 144, distance: 159.9
click at [271, 19] on icon "button" at bounding box center [272, 17] width 7 height 7
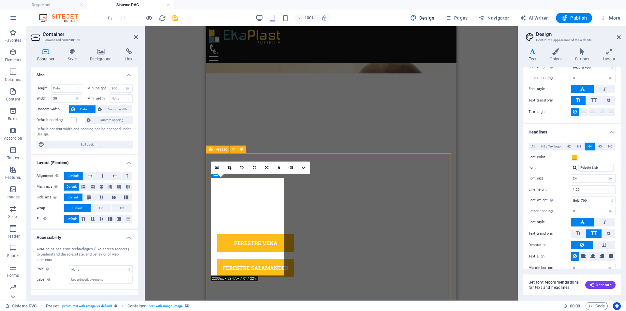
type input "1.5"
type input "21"
drag, startPoint x: 69, startPoint y: 100, endPoint x: 35, endPoint y: 93, distance: 35.5
click at [35, 93] on div "Height Default px rem % vh vw Min. height 300 None px rem % vh vw Width 30 Defa…" at bounding box center [84, 116] width 107 height 75
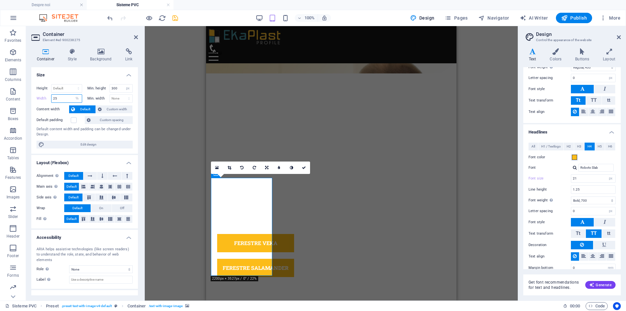
drag, startPoint x: 46, startPoint y: 97, endPoint x: 40, endPoint y: 98, distance: 6.2
click at [41, 98] on div "Width 25 Default px rem % em vh vw" at bounding box center [60, 98] width 46 height 8
type input "45"
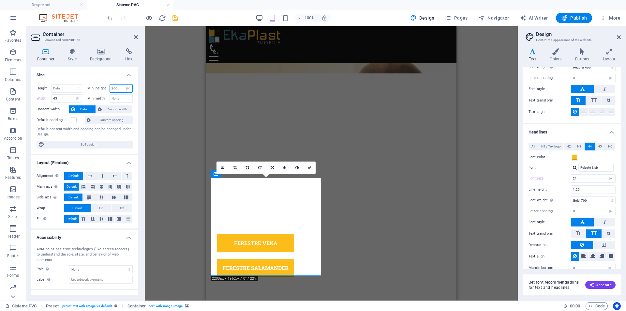
drag, startPoint x: 117, startPoint y: 87, endPoint x: 91, endPoint y: 79, distance: 26.9
click at [91, 79] on div "Height Default px rem % vh vw Min. height 300 None px rem % vh vw Width 45 Defa…" at bounding box center [84, 116] width 107 height 75
drag, startPoint x: 119, startPoint y: 88, endPoint x: 85, endPoint y: 84, distance: 34.9
click at [85, 84] on div "Min. height 200 None px rem % vh vw" at bounding box center [109, 89] width 48 height 10
type input "150"
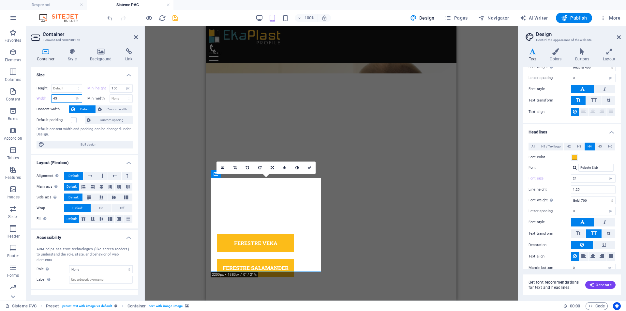
drag, startPoint x: 62, startPoint y: 95, endPoint x: 37, endPoint y: 97, distance: 25.8
click at [37, 97] on div "Width 45 Default px rem % em vh vw" at bounding box center [60, 98] width 46 height 8
type input "30"
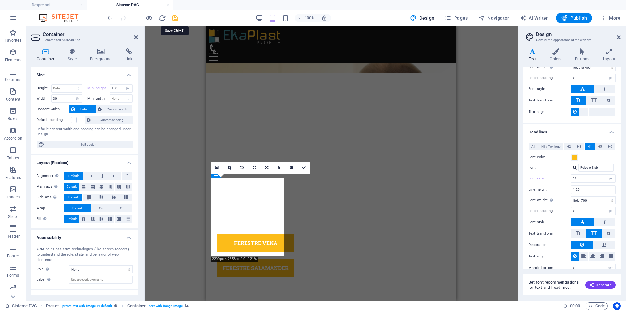
click at [173, 18] on icon "save" at bounding box center [174, 17] width 7 height 7
select select "rem"
select select "px"
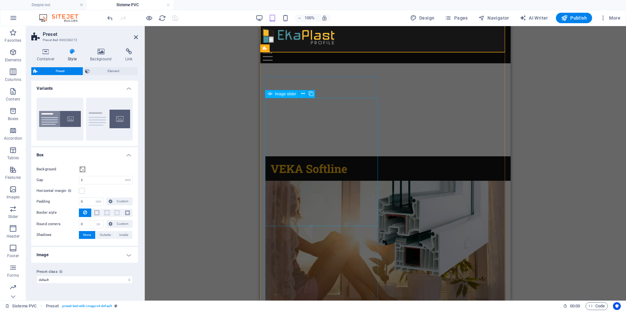
scroll to position [400, 0]
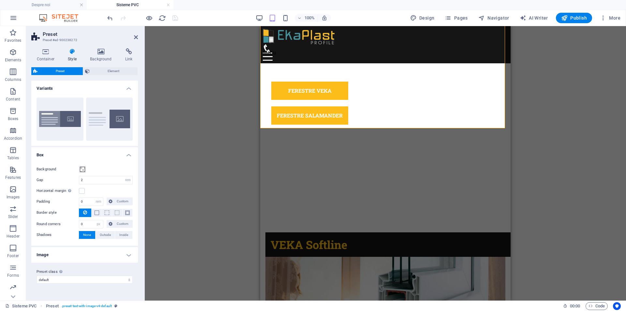
click at [219, 109] on div "Drag here to replace the existing content. Press “Ctrl” if you want to create a…" at bounding box center [385, 163] width 481 height 274
click at [548, 146] on div "Drag here to replace the existing content. Press “Ctrl” if you want to create a…" at bounding box center [385, 163] width 481 height 274
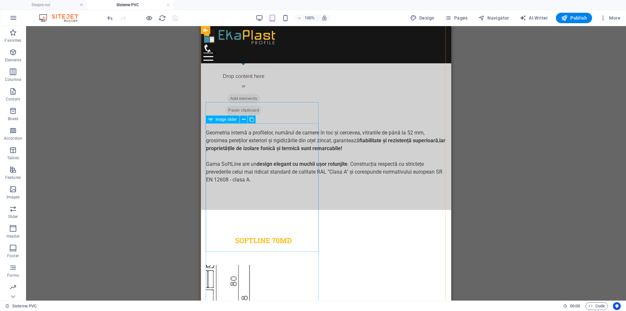
scroll to position [476, 0]
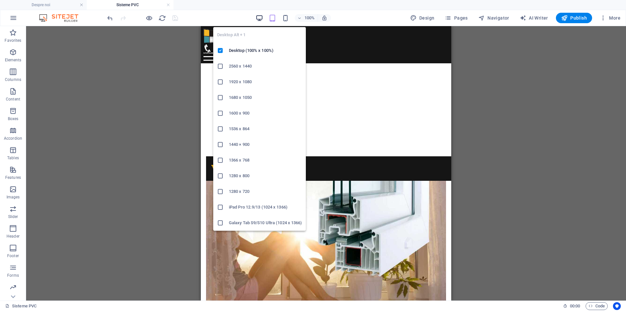
click at [260, 17] on icon "button" at bounding box center [259, 17] width 7 height 7
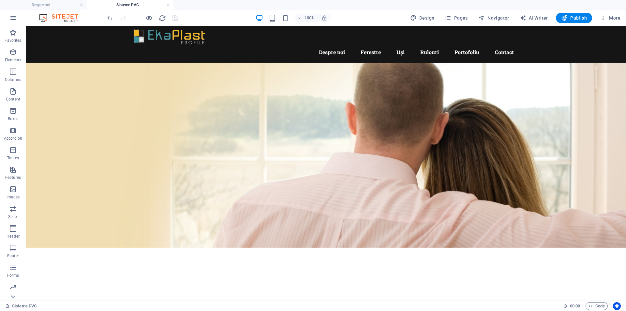
scroll to position [0, 0]
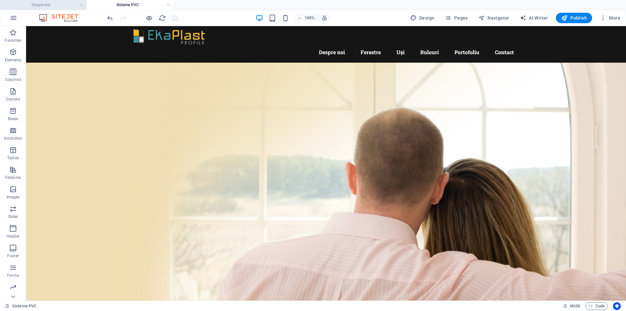
click at [52, 6] on h4 "Despre noi" at bounding box center [43, 4] width 87 height 7
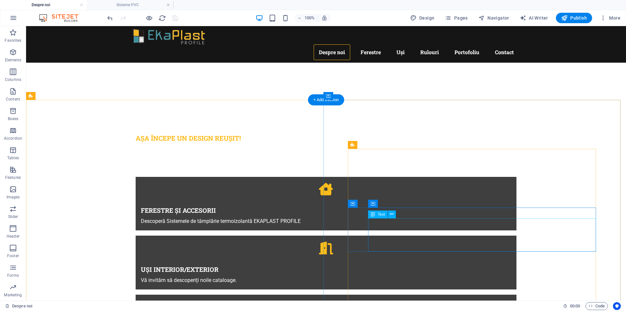
scroll to position [380, 0]
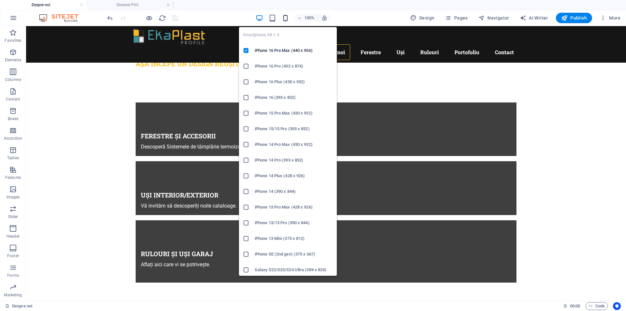
click at [284, 18] on icon "button" at bounding box center [285, 17] width 7 height 7
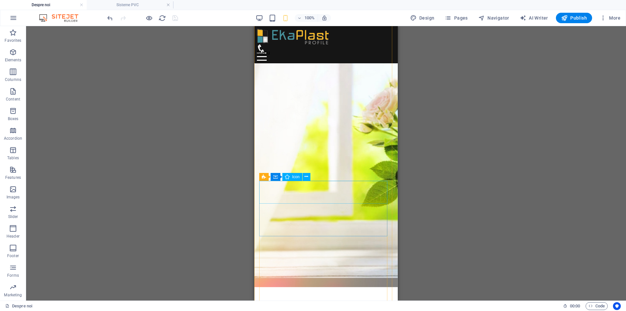
scroll to position [0, 0]
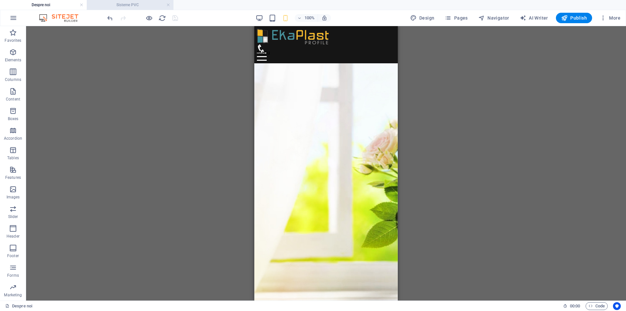
click at [130, 3] on h4 "Sisteme PVC" at bounding box center [130, 4] width 87 height 7
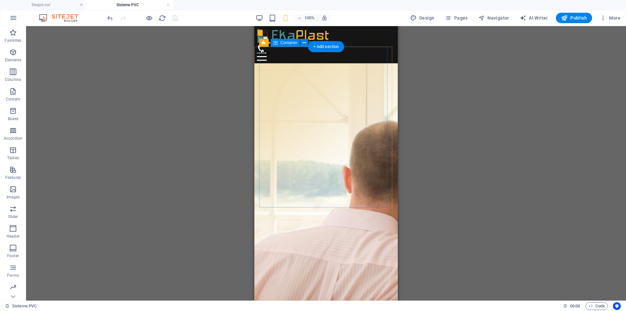
click at [389, 244] on figure at bounding box center [325, 172] width 143 height 282
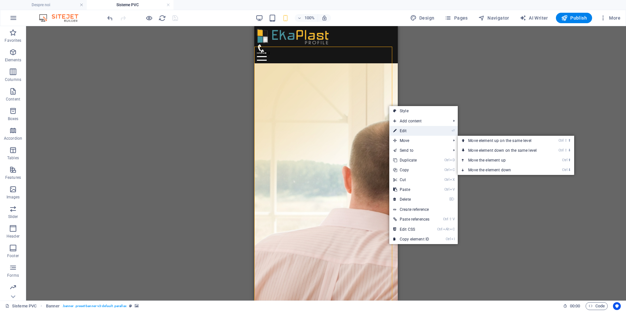
click at [396, 129] on icon at bounding box center [394, 131] width 3 height 10
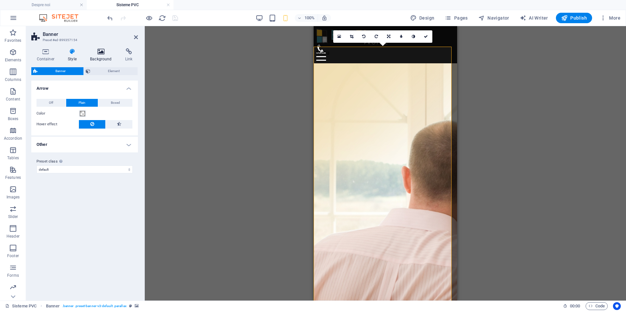
click at [99, 51] on icon at bounding box center [101, 51] width 33 height 7
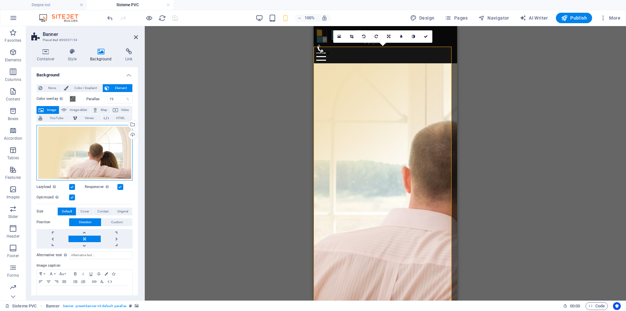
click at [83, 146] on div "Drag files here, click to choose files or select files from Files or our free s…" at bounding box center [85, 152] width 96 height 55
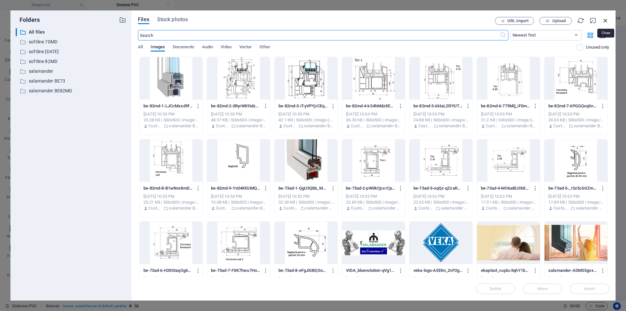
click at [606, 21] on icon "button" at bounding box center [605, 20] width 7 height 7
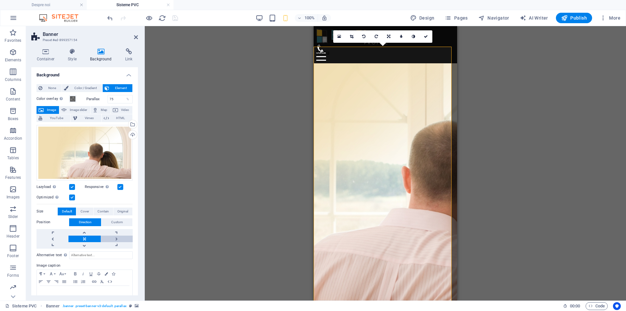
click at [112, 238] on link at bounding box center [117, 238] width 32 height 7
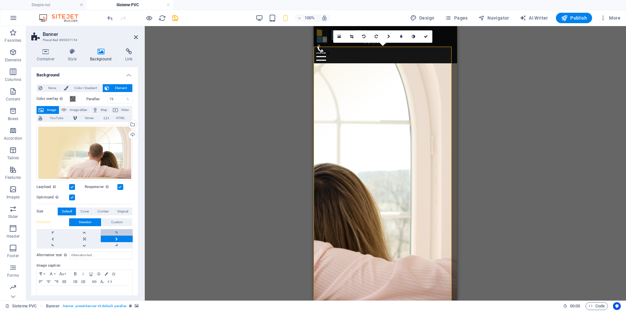
click at [112, 232] on link at bounding box center [117, 232] width 32 height 7
click at [101, 213] on span "Contain" at bounding box center [102, 211] width 11 height 8
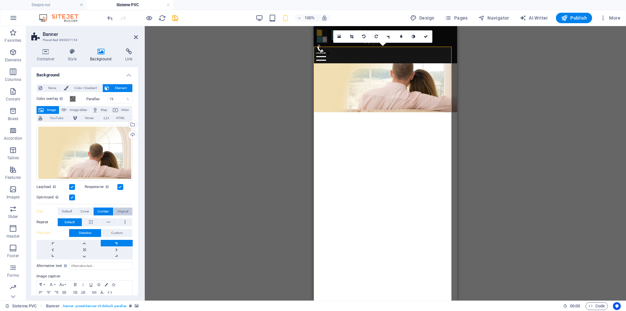
click at [122, 210] on span "Original" at bounding box center [122, 211] width 11 height 8
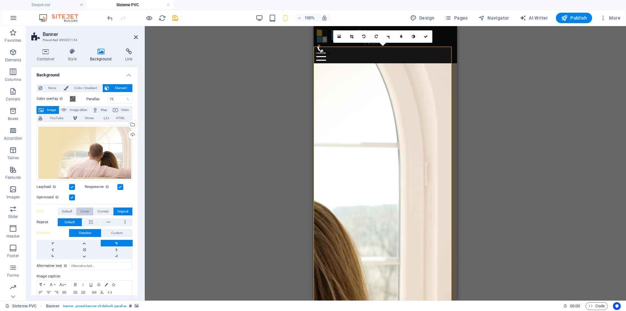
click at [83, 210] on span "Cover" at bounding box center [85, 211] width 8 height 8
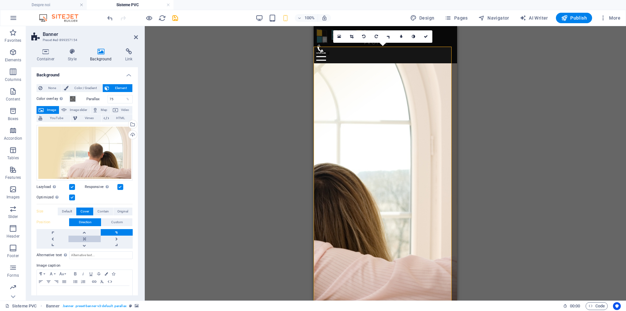
click at [84, 239] on link at bounding box center [84, 238] width 32 height 7
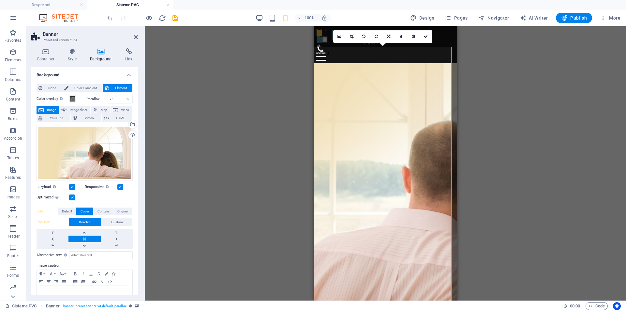
click at [121, 186] on label at bounding box center [120, 187] width 6 height 6
click at [0, 0] on input "Responsive Automatically load retina image and smartphone optimized sizes." at bounding box center [0, 0] width 0 height 0
click at [121, 186] on label at bounding box center [120, 187] width 6 height 6
click at [0, 0] on input "Responsive Automatically load retina image and smartphone optimized sizes." at bounding box center [0, 0] width 0 height 0
drag, startPoint x: 119, startPoint y: 98, endPoint x: 33, endPoint y: 88, distance: 86.3
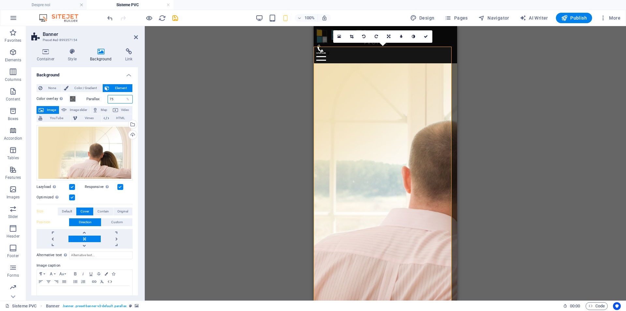
click at [33, 88] on div "None Color / Gradient Element Stretch background to full-width Color overlay Pl…" at bounding box center [84, 195] width 107 height 232
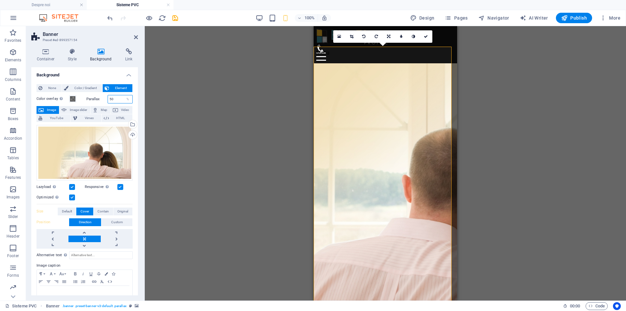
drag, startPoint x: 113, startPoint y: 98, endPoint x: 97, endPoint y: 98, distance: 16.3
click at [97, 98] on div "Parallax 50 %" at bounding box center [109, 99] width 47 height 8
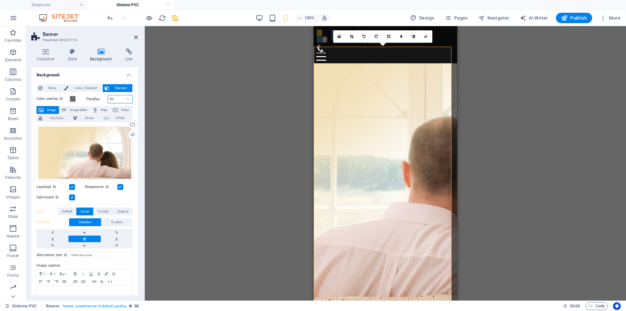
drag, startPoint x: 115, startPoint y: 99, endPoint x: 79, endPoint y: 93, distance: 37.0
click at [79, 93] on div "Color overlay Places an overlay over the background to colorize it Parallax 90 …" at bounding box center [85, 199] width 96 height 214
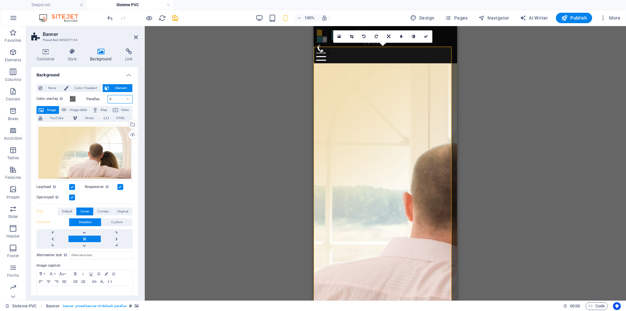
drag, startPoint x: 111, startPoint y: 99, endPoint x: 84, endPoint y: 100, distance: 27.1
click at [91, 101] on div "Parallax 0 %" at bounding box center [109, 99] width 47 height 8
type input "75"
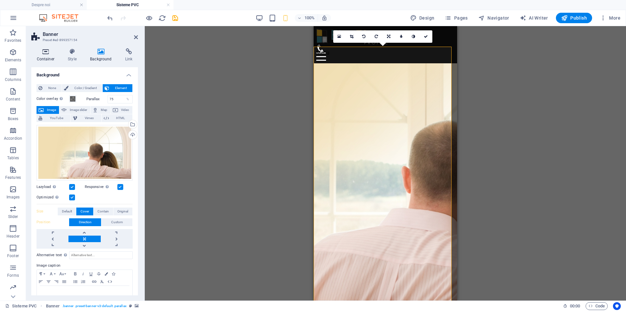
click at [44, 53] on icon at bounding box center [45, 51] width 29 height 7
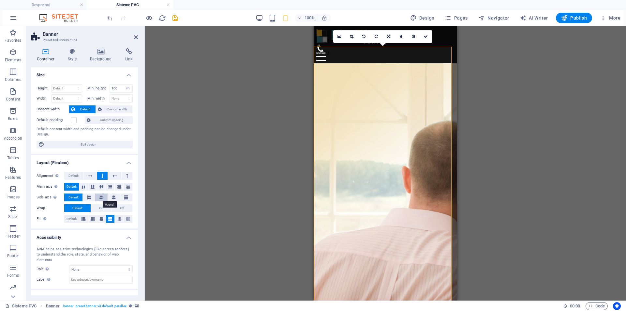
click at [100, 199] on icon at bounding box center [101, 197] width 4 height 8
click at [67, 195] on button "Default" at bounding box center [73, 197] width 18 height 8
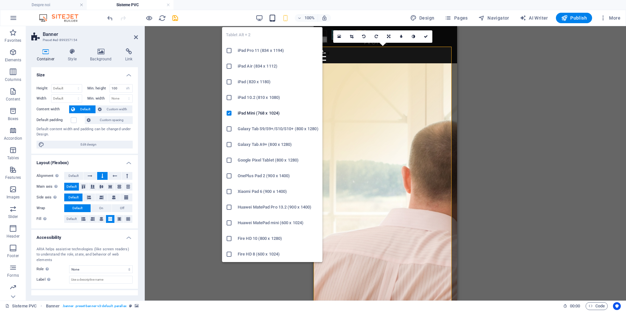
click at [274, 17] on icon "button" at bounding box center [272, 17] width 7 height 7
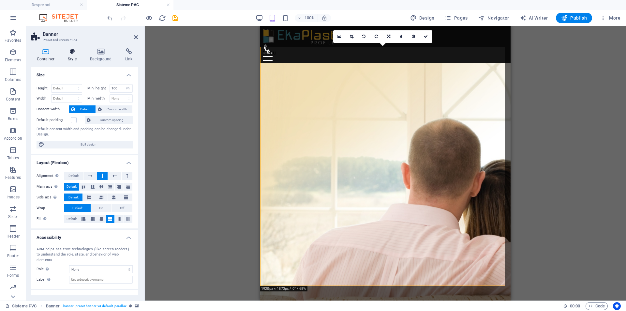
click at [73, 55] on h4 "Style" at bounding box center [74, 55] width 22 height 14
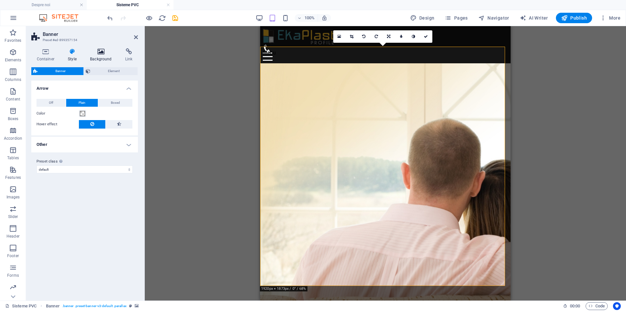
click at [96, 54] on icon at bounding box center [101, 51] width 33 height 7
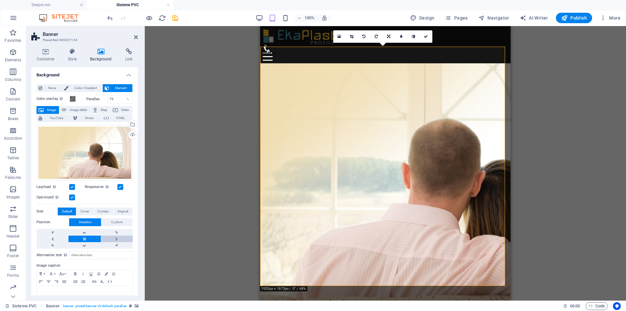
click at [114, 237] on link at bounding box center [117, 238] width 32 height 7
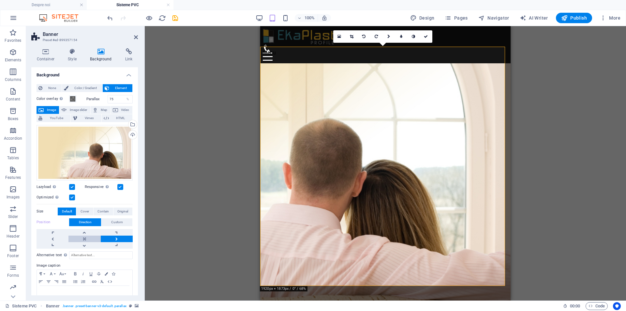
click at [98, 238] on link at bounding box center [84, 238] width 32 height 7
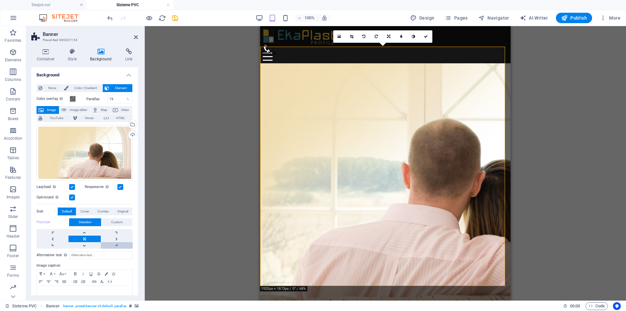
click at [114, 244] on link at bounding box center [117, 245] width 32 height 7
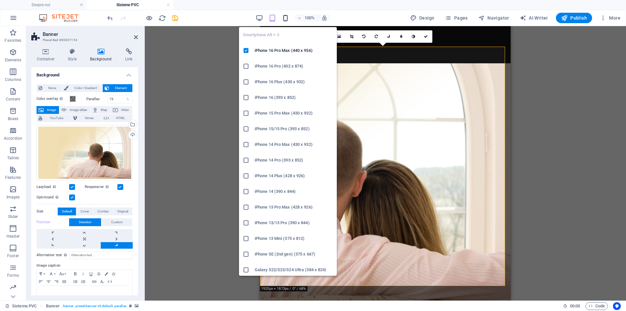
click at [288, 19] on icon "button" at bounding box center [285, 17] width 7 height 7
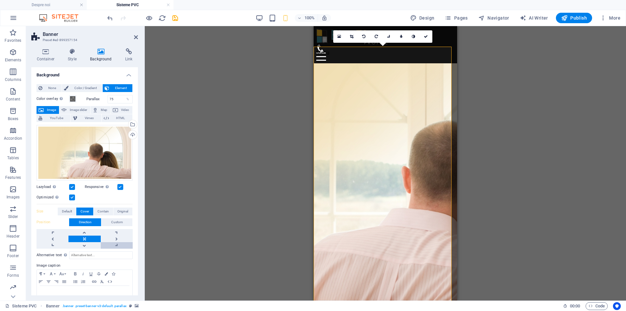
click at [115, 246] on link at bounding box center [117, 245] width 32 height 7
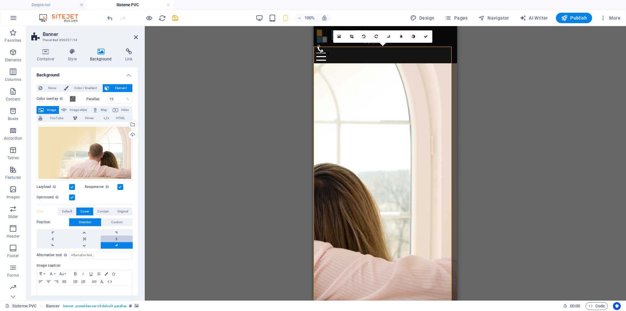
click at [112, 236] on link at bounding box center [117, 238] width 32 height 7
click at [115, 230] on link at bounding box center [117, 232] width 32 height 7
click at [84, 243] on link at bounding box center [84, 245] width 32 height 7
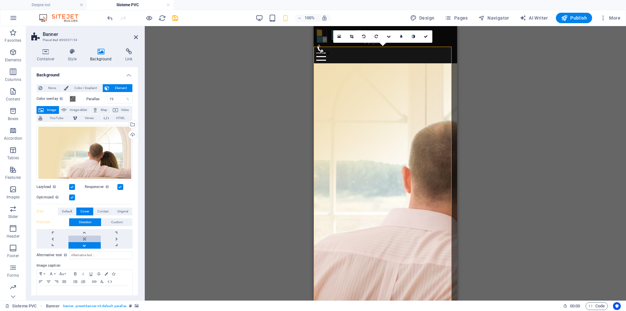
click at [83, 236] on link at bounding box center [84, 238] width 32 height 7
click at [112, 246] on link at bounding box center [117, 245] width 32 height 7
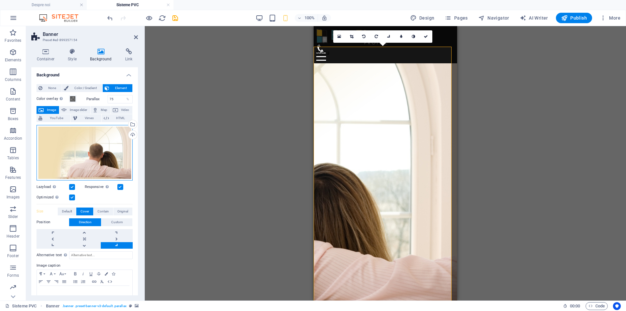
click at [88, 149] on div "Drag files here, click to choose files or select files from Files or our free s…" at bounding box center [85, 152] width 96 height 55
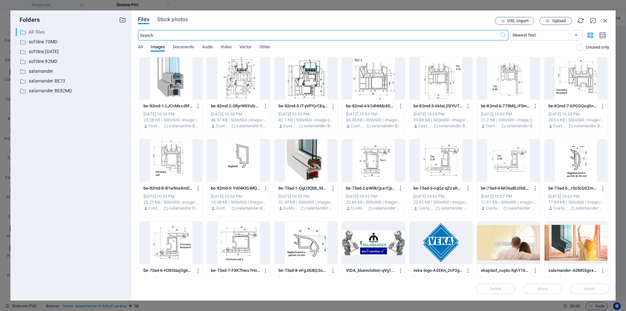
click at [48, 31] on p "All files" at bounding box center [71, 31] width 85 height 7
click at [560, 20] on span "Upload" at bounding box center [558, 21] width 13 height 4
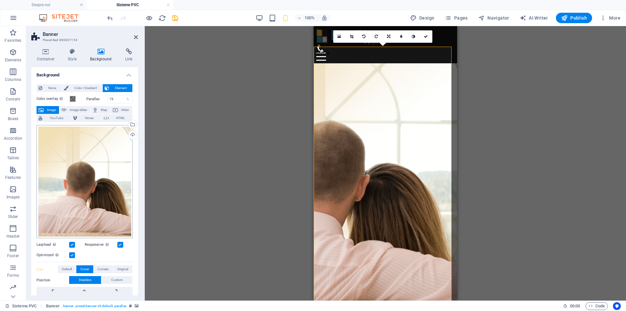
scroll to position [72, 0]
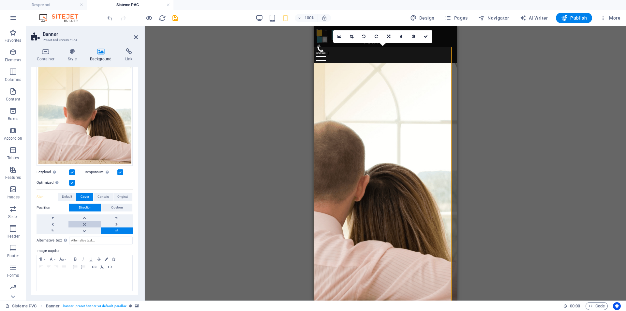
click at [86, 224] on link at bounding box center [84, 224] width 32 height 7
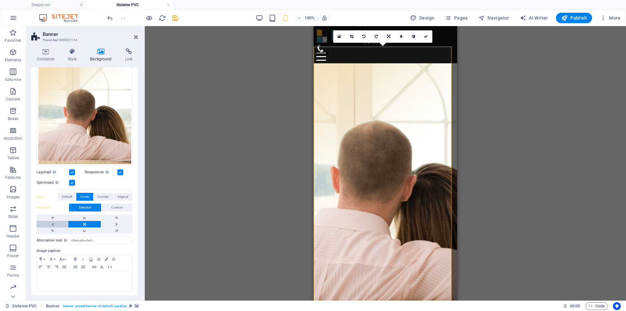
click at [59, 221] on link at bounding box center [53, 224] width 32 height 7
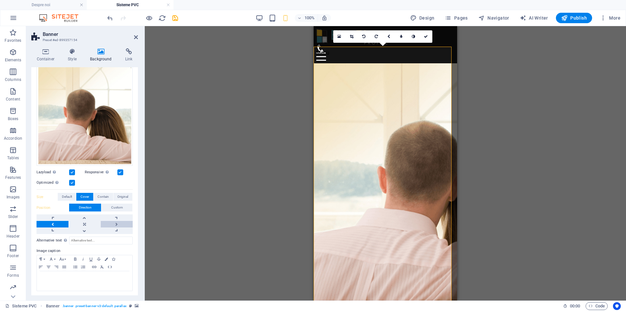
click at [117, 223] on link at bounding box center [117, 224] width 32 height 7
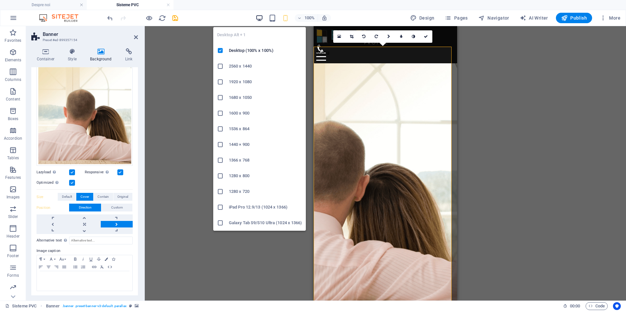
click at [257, 14] on icon "button" at bounding box center [259, 17] width 7 height 7
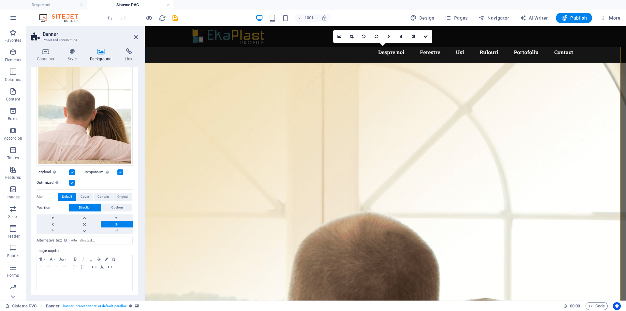
click at [120, 170] on label at bounding box center [120, 172] width 6 height 6
click at [0, 0] on input "Responsive Automatically load retina image and smartphone optimized sizes." at bounding box center [0, 0] width 0 height 0
click at [104, 90] on div "Drag files here, click to choose files or select files from Files or our free s…" at bounding box center [85, 108] width 96 height 113
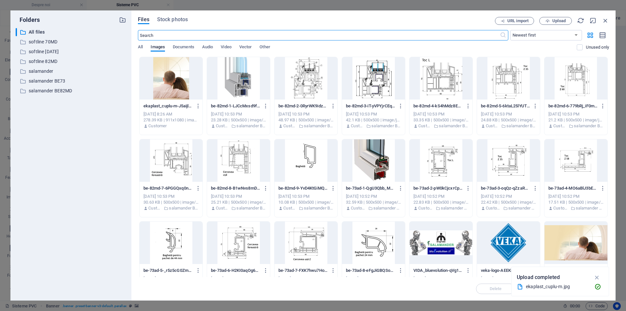
click at [579, 230] on div at bounding box center [575, 242] width 63 height 42
click at [578, 230] on div "1" at bounding box center [575, 242] width 63 height 42
click at [578, 230] on div at bounding box center [575, 242] width 63 height 42
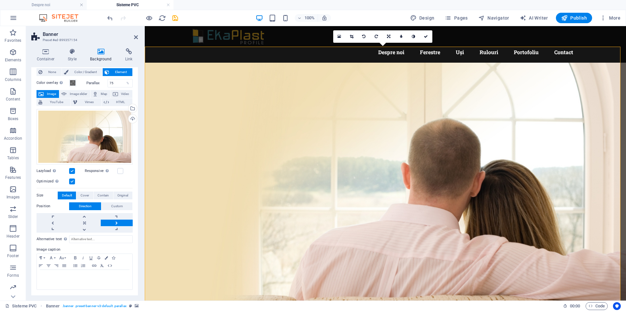
scroll to position [15, 0]
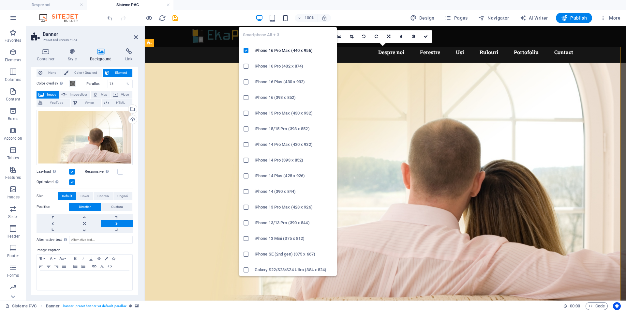
click at [287, 19] on icon "button" at bounding box center [285, 17] width 7 height 7
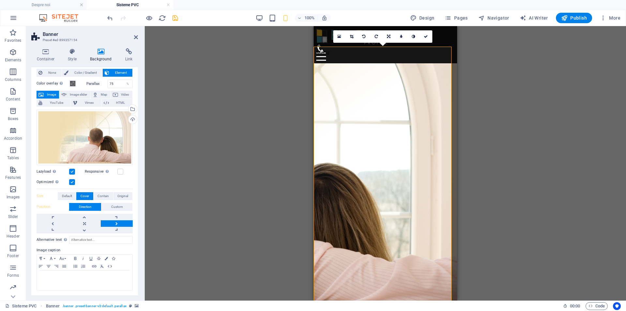
click at [173, 20] on icon "save" at bounding box center [174, 17] width 7 height 7
select select "rem"
select select "px"
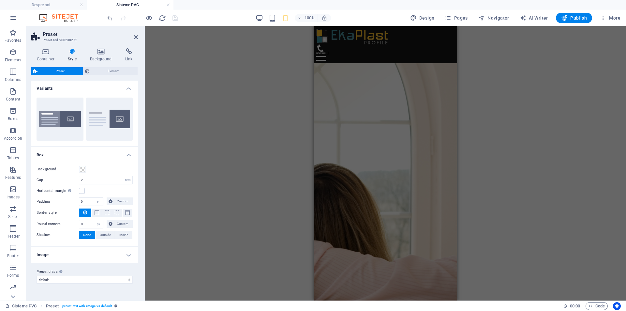
click at [470, 192] on div "Drag here to replace the existing content. Press “Ctrl” if you want to create a…" at bounding box center [385, 163] width 481 height 274
click at [263, 119] on div "Drag here to replace the existing content. Press “Ctrl” if you want to create a…" at bounding box center [385, 163] width 481 height 274
click at [275, 68] on div "Drag here to replace the existing content. Press “Ctrl” if you want to create a…" at bounding box center [385, 163] width 481 height 274
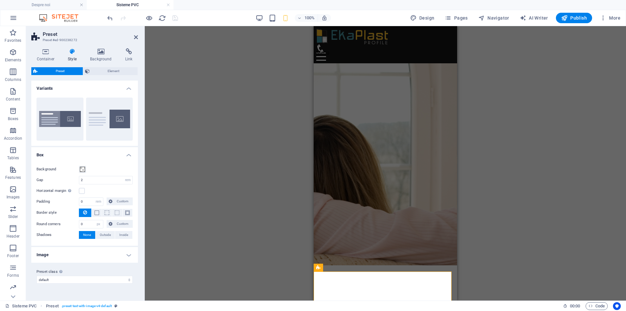
scroll to position [304, 0]
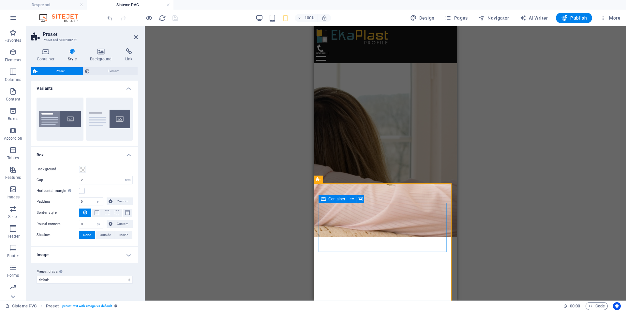
select select "px"
select select "%"
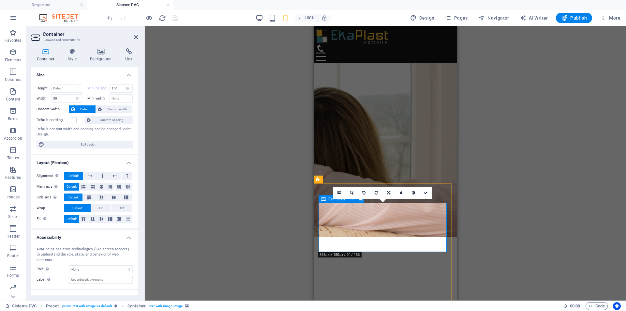
type input "100"
drag, startPoint x: 122, startPoint y: 85, endPoint x: 138, endPoint y: 85, distance: 16.6
click at [118, 86] on input "150" at bounding box center [121, 88] width 23 height 8
drag, startPoint x: 119, startPoint y: 87, endPoint x: 96, endPoint y: 84, distance: 23.4
click at [98, 84] on div "Min. height 150 None px rem % vh vw" at bounding box center [110, 88] width 46 height 8
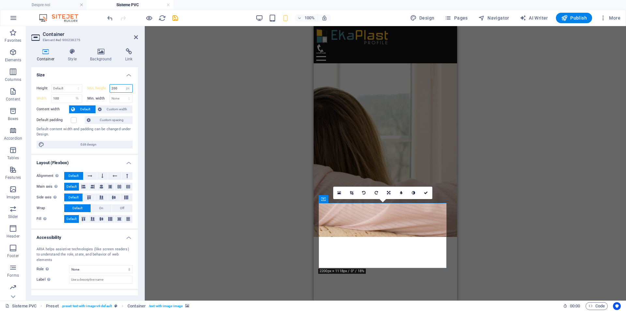
drag, startPoint x: 119, startPoint y: 88, endPoint x: 71, endPoint y: 79, distance: 48.8
click at [76, 79] on div "Height Default px rem % vh vw Min. height 200 None px rem % vh vw Width 100 Def…" at bounding box center [84, 116] width 107 height 75
type input "150"
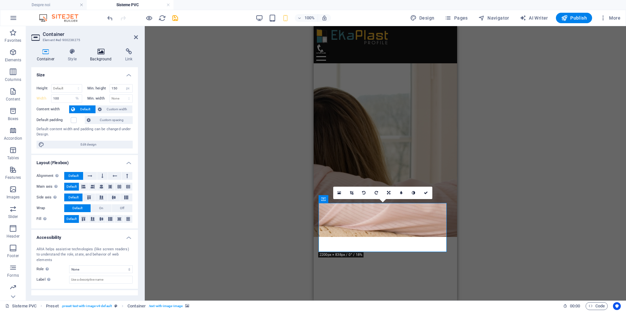
click at [101, 57] on h4 "Background" at bounding box center [102, 55] width 35 height 14
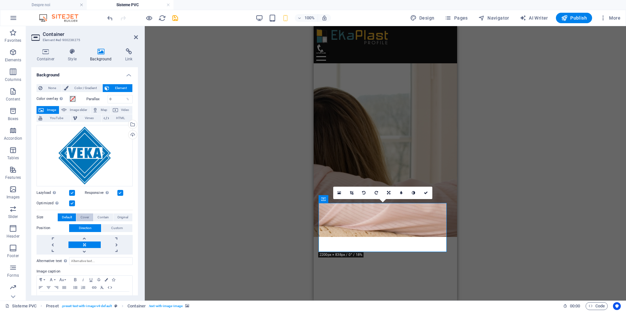
click at [80, 216] on button "Cover" at bounding box center [84, 217] width 17 height 8
click at [105, 215] on span "Contain" at bounding box center [102, 217] width 11 height 8
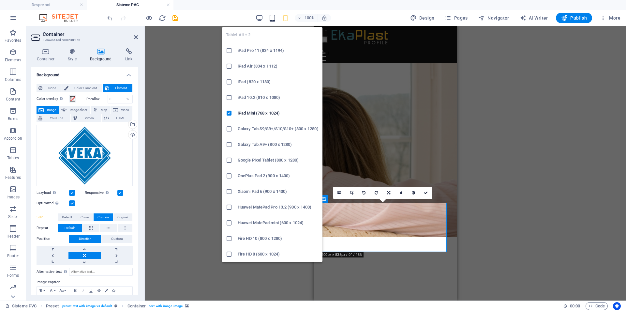
click at [276, 20] on icon "button" at bounding box center [272, 17] width 7 height 7
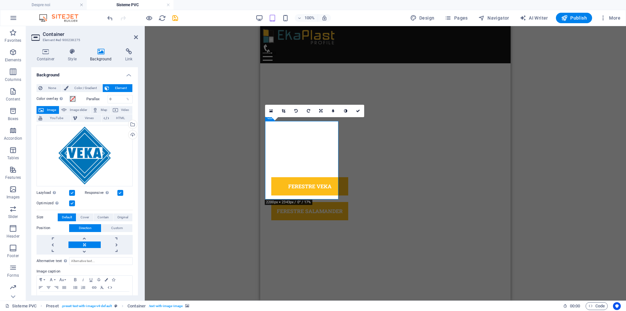
click at [285, 22] on div "100%" at bounding box center [293, 18] width 75 height 10
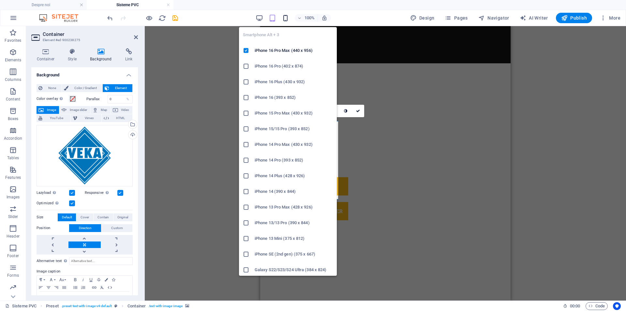
click at [285, 20] on icon "button" at bounding box center [285, 17] width 7 height 7
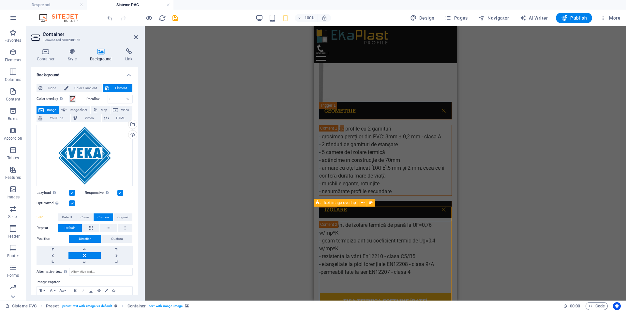
scroll to position [1749, 0]
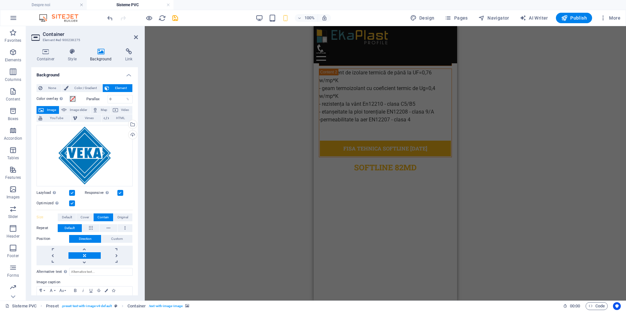
click at [276, 205] on div "Drag here to replace the existing content. Press “Ctrl” if you want to create a…" at bounding box center [385, 163] width 481 height 274
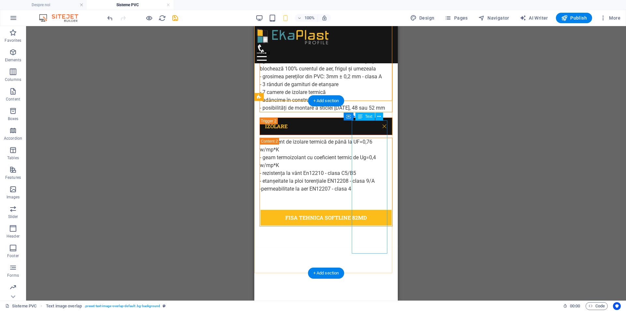
scroll to position [1977, 0]
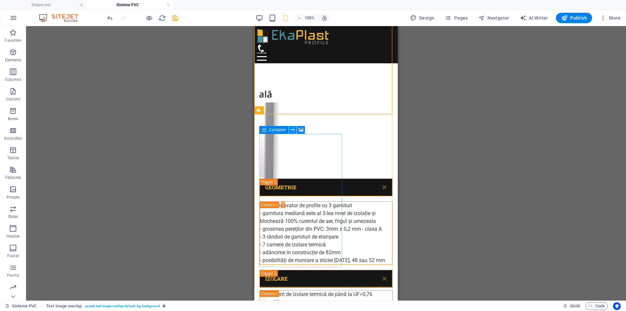
click at [292, 129] on icon at bounding box center [293, 129] width 4 height 7
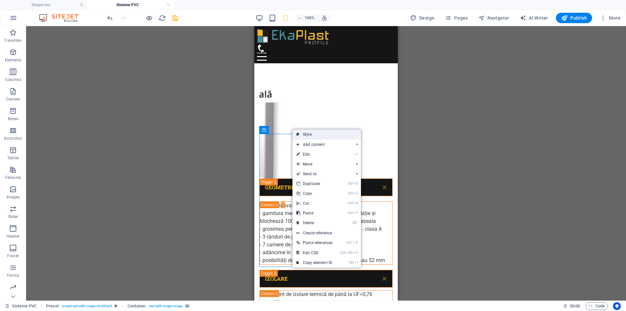
click at [300, 133] on link "Style" at bounding box center [326, 134] width 68 height 10
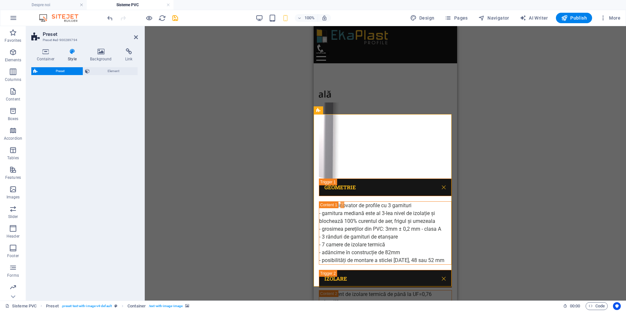
select select "rem"
select select "px"
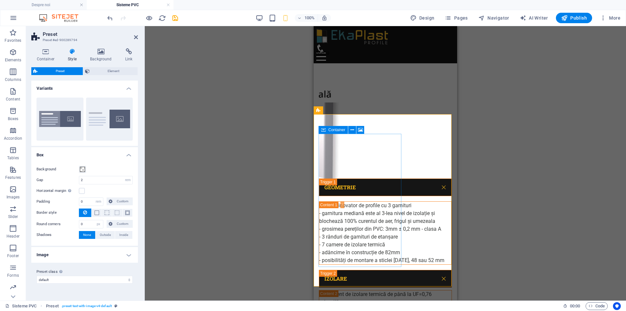
click at [335, 129] on span "Container" at bounding box center [336, 130] width 17 height 4
click at [352, 131] on icon at bounding box center [352, 129] width 4 height 7
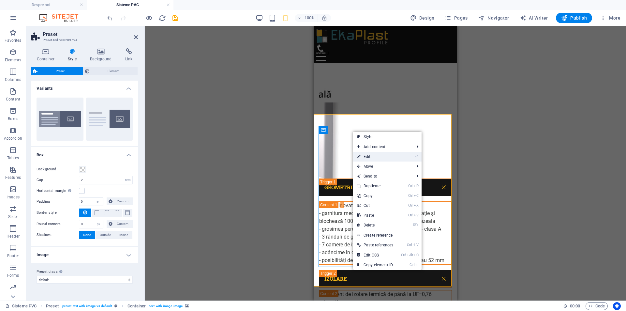
click at [371, 155] on link "⏎ Edit" at bounding box center [375, 157] width 44 height 10
select select "px"
select select "%"
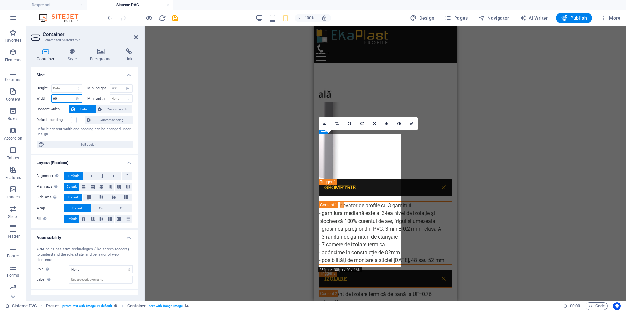
click at [34, 93] on div "Height Default px rem % vh vw Min. height 200 None px rem % vh vw Width 60 Defa…" at bounding box center [84, 116] width 107 height 75
type input "100"
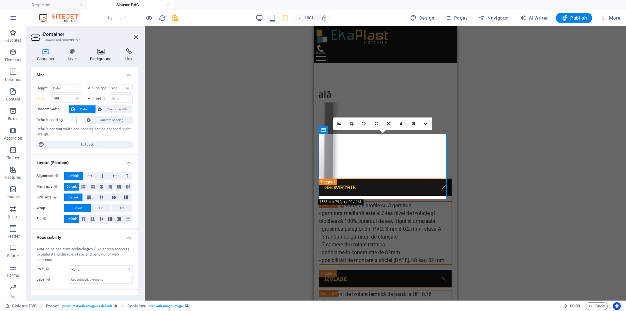
click at [104, 53] on icon at bounding box center [101, 51] width 33 height 7
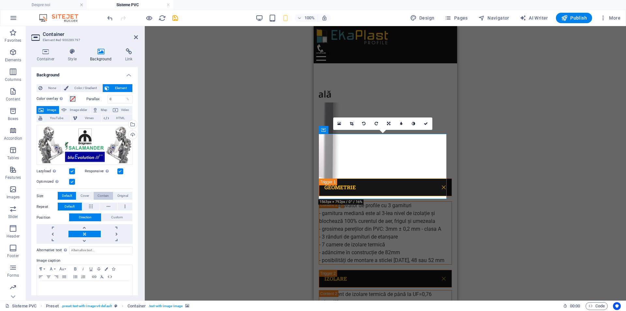
click at [103, 194] on span "Contain" at bounding box center [102, 196] width 11 height 8
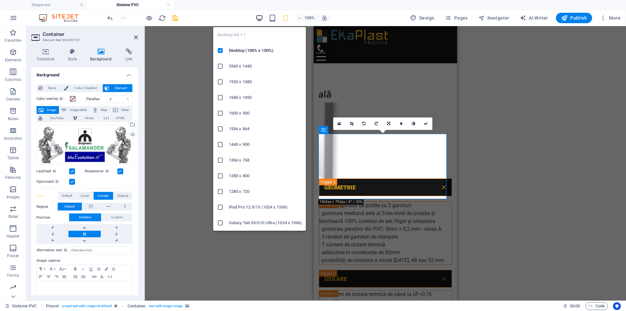
click at [262, 17] on icon "button" at bounding box center [259, 17] width 7 height 7
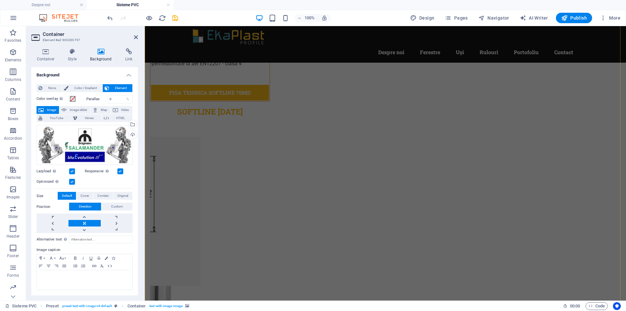
scroll to position [1580, 0]
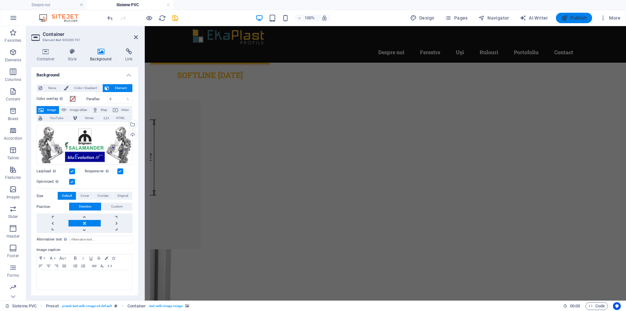
click at [576, 21] on span "Publish" at bounding box center [574, 18] width 26 height 7
select select "rem"
select select "px"
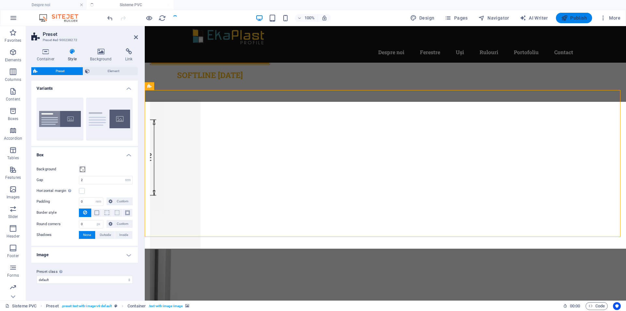
scroll to position [376, 0]
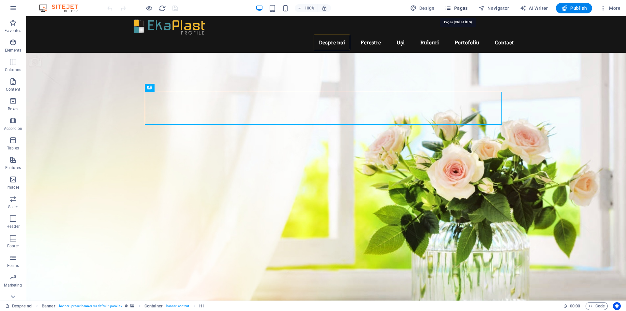
click at [464, 8] on span "Pages" at bounding box center [456, 8] width 23 height 7
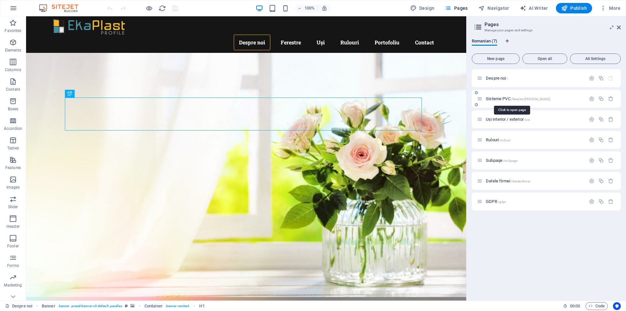
click at [496, 97] on span "Sisteme PVC /ferestre-[PERSON_NAME]" at bounding box center [518, 98] width 65 height 5
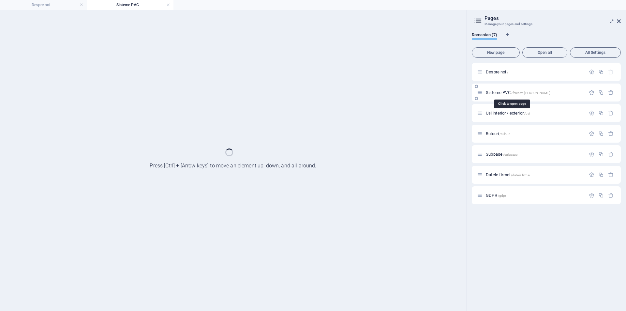
click at [496, 97] on div "Sisteme PVC /ferestre-[PERSON_NAME]" at bounding box center [546, 92] width 149 height 18
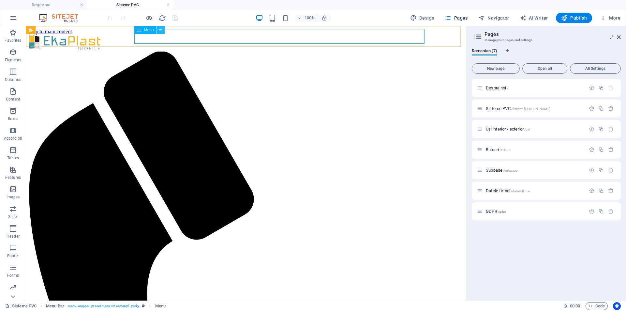
click at [160, 30] on icon at bounding box center [161, 30] width 4 height 7
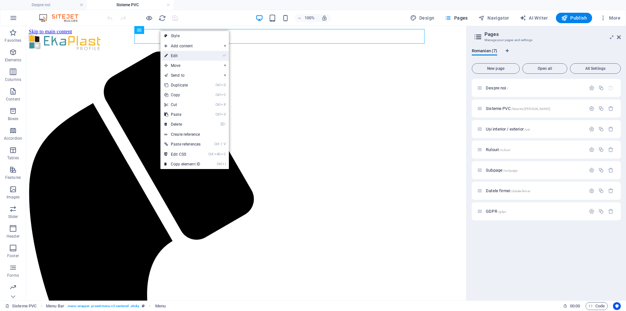
click at [178, 57] on link "⏎ Edit" at bounding box center [182, 56] width 44 height 10
select select
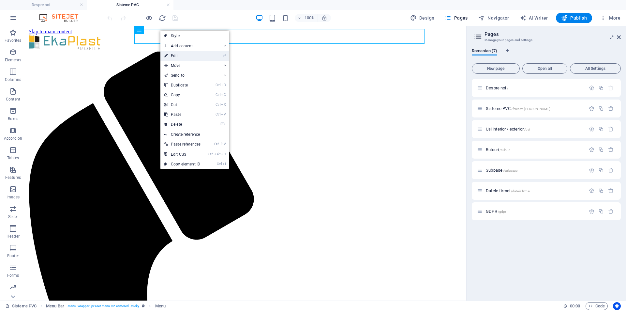
select select
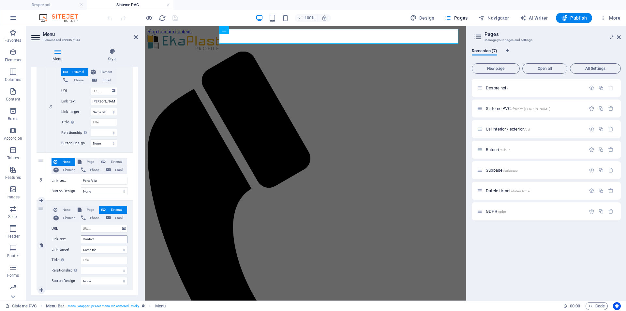
scroll to position [726, 0]
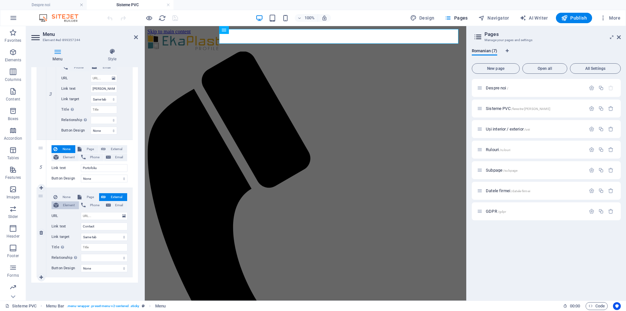
click at [63, 203] on span "Element" at bounding box center [69, 205] width 16 height 8
select select
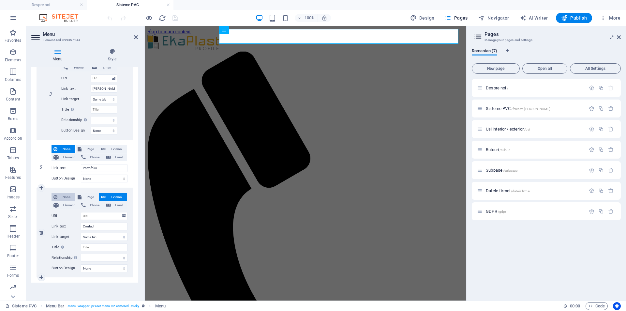
select select
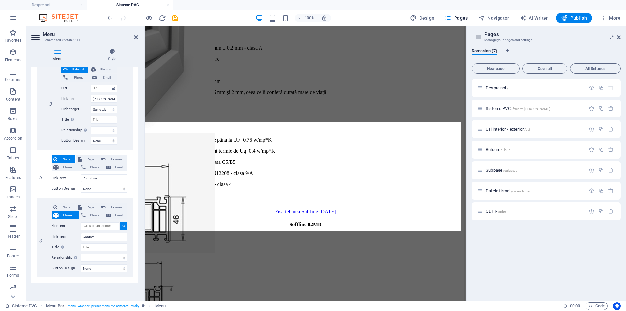
scroll to position [2144, 0]
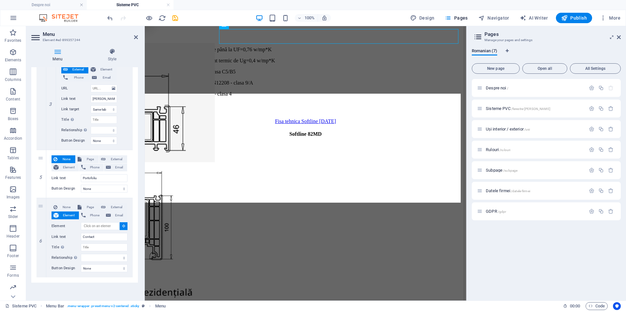
select select
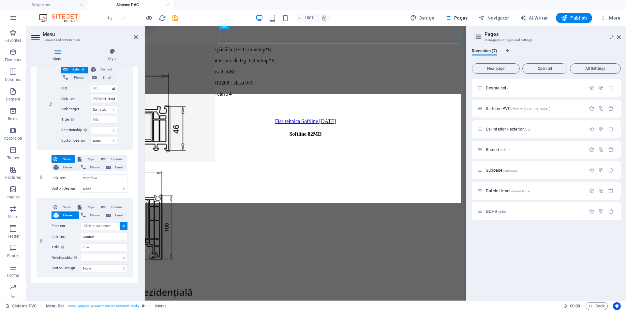
select select
type input "#ed-899357109"
select select
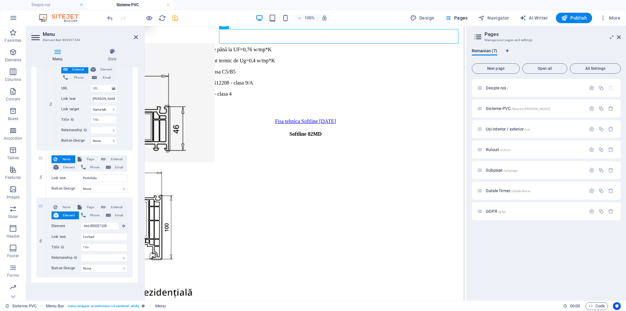
click at [174, 16] on icon "save" at bounding box center [174, 17] width 7 height 7
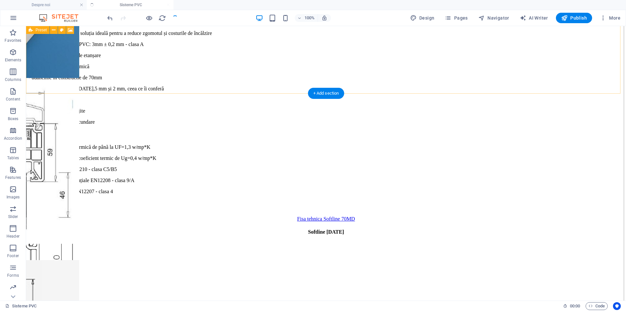
scroll to position [2046, 0]
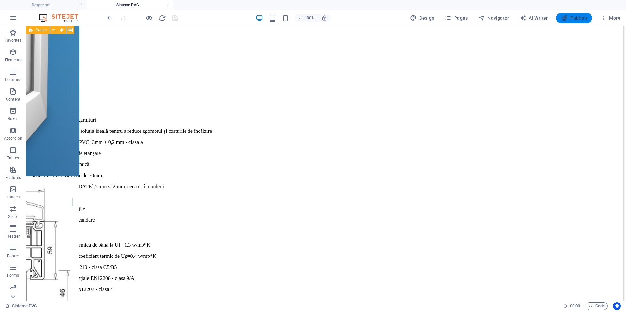
click at [572, 20] on span "Publish" at bounding box center [574, 18] width 26 height 7
